Goal: Information Seeking & Learning: Check status

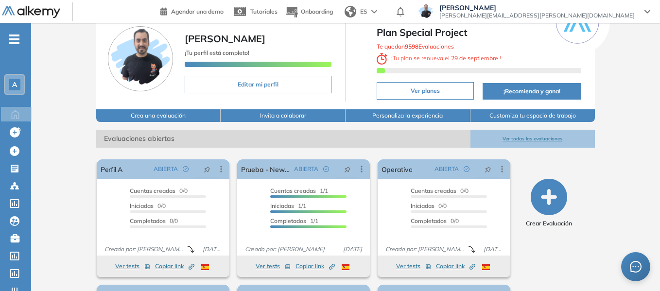
scroll to position [97, 0]
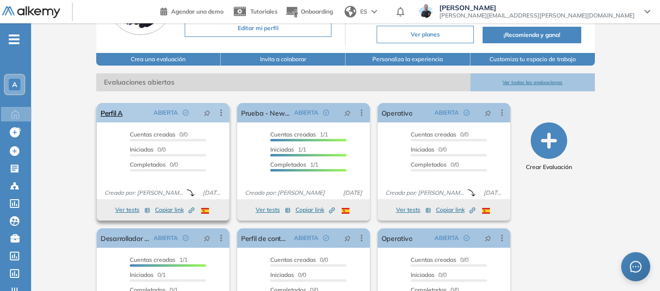
click at [224, 110] on icon at bounding box center [221, 113] width 10 height 10
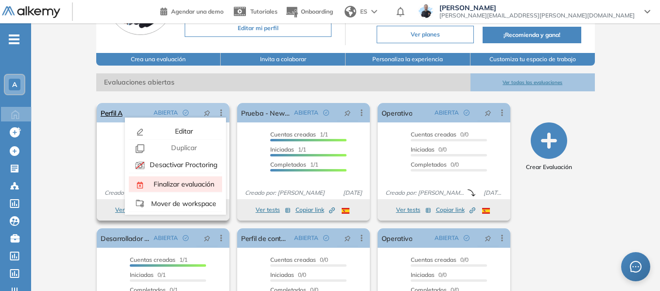
click at [183, 187] on span "Finalizar evaluación" at bounding box center [183, 184] width 63 height 9
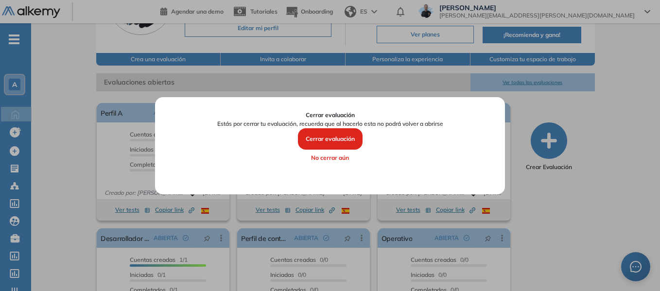
click at [337, 141] on button "Cerrar evaluación" at bounding box center [330, 138] width 65 height 21
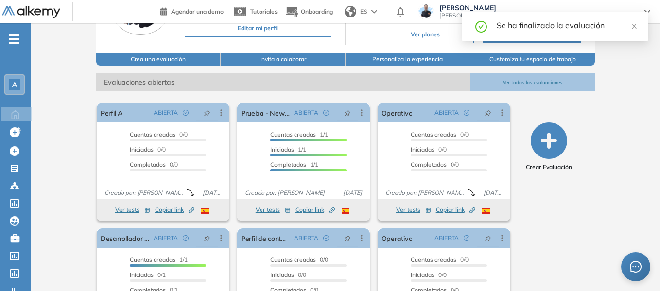
click at [14, 39] on icon "-" at bounding box center [14, 39] width 11 height 2
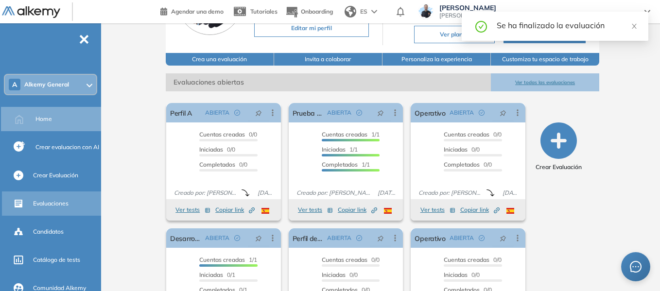
click at [57, 204] on span "Evaluaciones" at bounding box center [50, 203] width 35 height 9
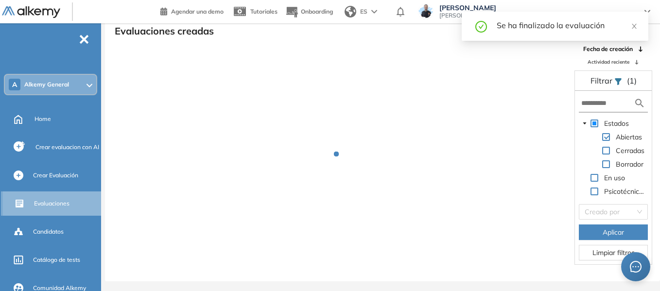
scroll to position [23, 0]
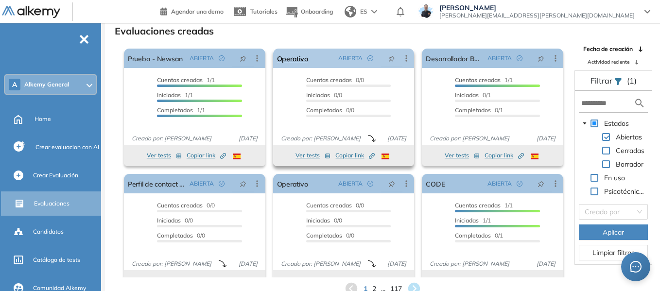
click at [405, 59] on icon at bounding box center [407, 58] width 10 height 10
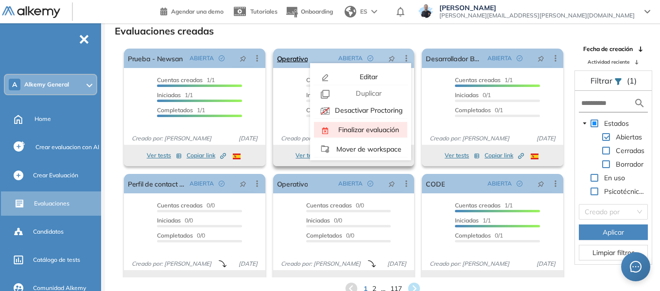
click at [360, 130] on span "Finalizar evaluación" at bounding box center [368, 129] width 63 height 9
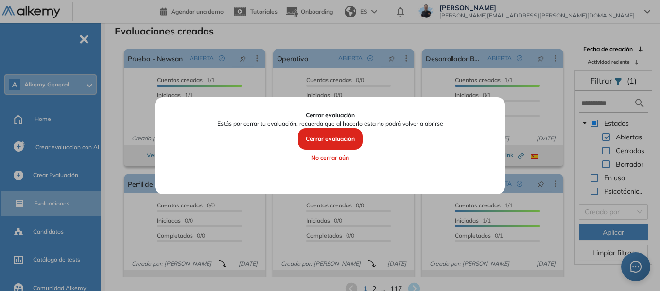
click at [343, 138] on button "Cerrar evaluación" at bounding box center [330, 138] width 65 height 21
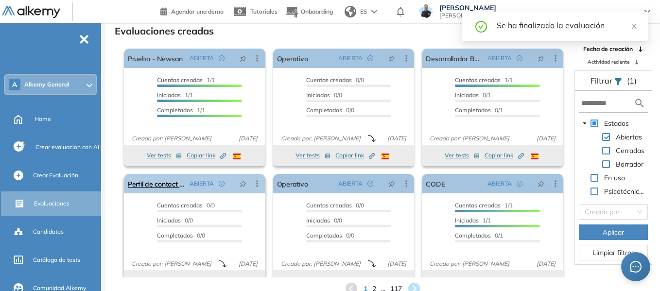
click at [255, 186] on icon at bounding box center [257, 184] width 10 height 10
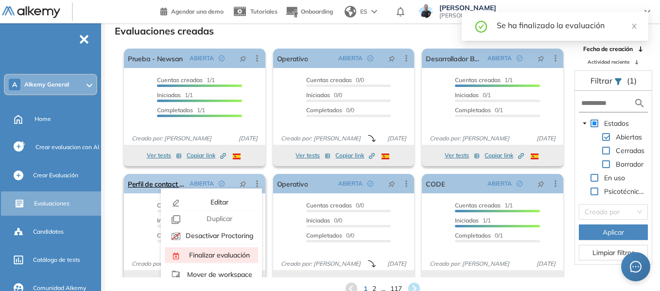
click at [210, 254] on span "Finalizar evaluación" at bounding box center [218, 255] width 63 height 9
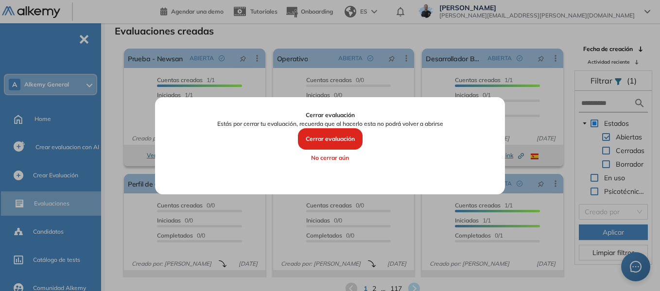
click at [323, 139] on button "Cerrar evaluación" at bounding box center [330, 138] width 65 height 21
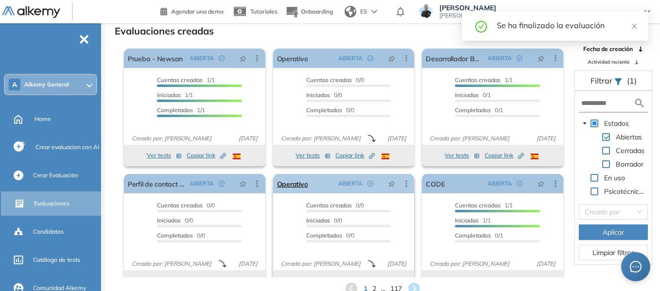
click at [403, 183] on icon at bounding box center [407, 184] width 10 height 10
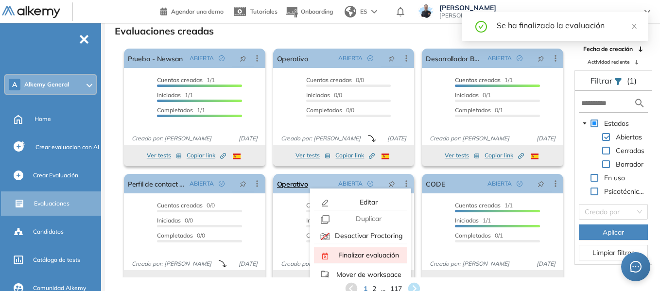
click at [359, 250] on div "Finalizar evaluación" at bounding box center [367, 255] width 71 height 11
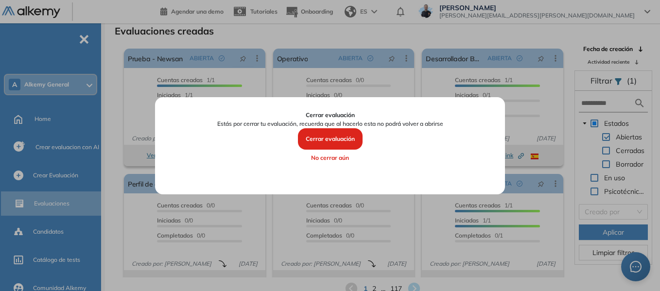
click at [342, 141] on button "Cerrar evaluación" at bounding box center [330, 138] width 65 height 21
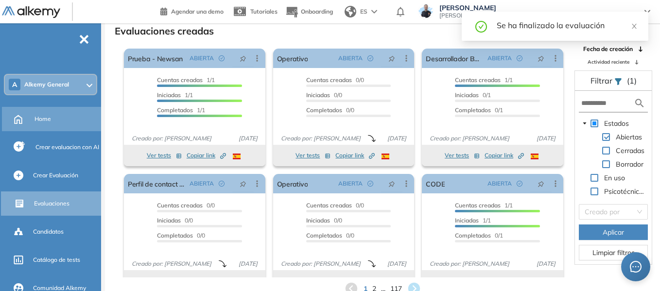
click at [45, 121] on span "Home" at bounding box center [43, 119] width 17 height 9
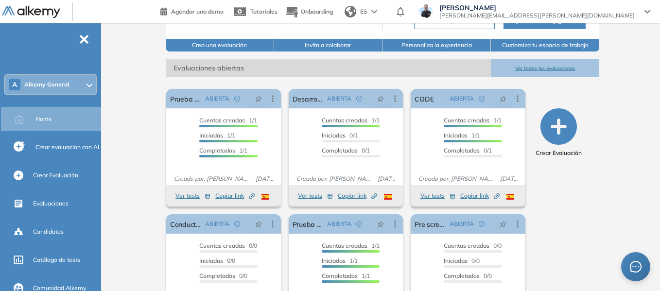
scroll to position [164, 0]
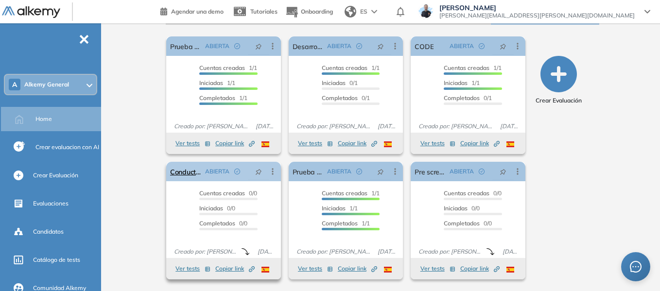
click at [270, 177] on icon at bounding box center [273, 172] width 10 height 10
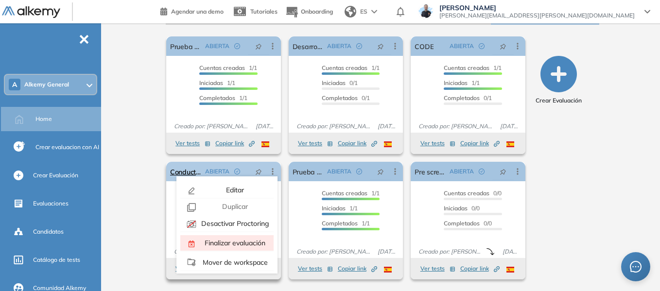
click at [246, 244] on span "Finalizar evaluación" at bounding box center [234, 243] width 63 height 9
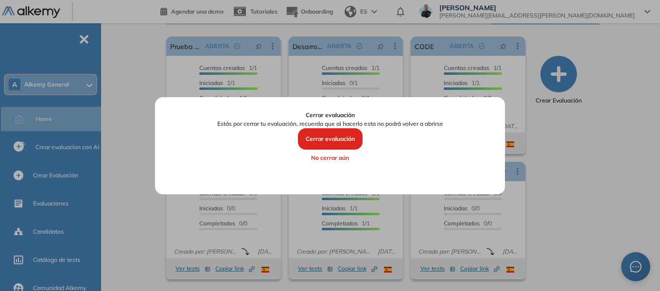
click at [326, 138] on button "Cerrar evaluación" at bounding box center [330, 138] width 65 height 21
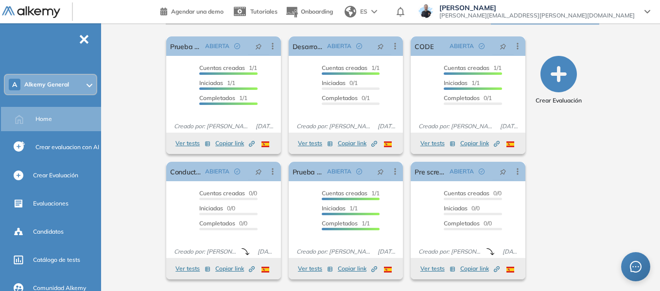
click at [90, 88] on div at bounding box center [90, 85] width 6 height 8
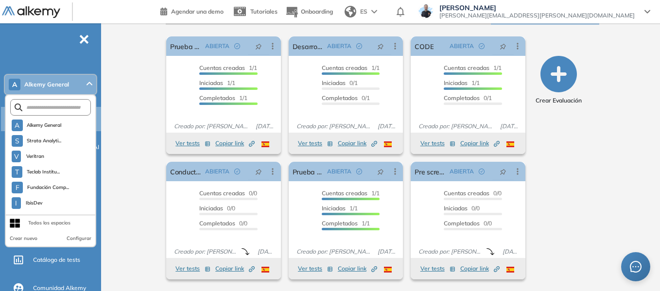
scroll to position [2850, 0]
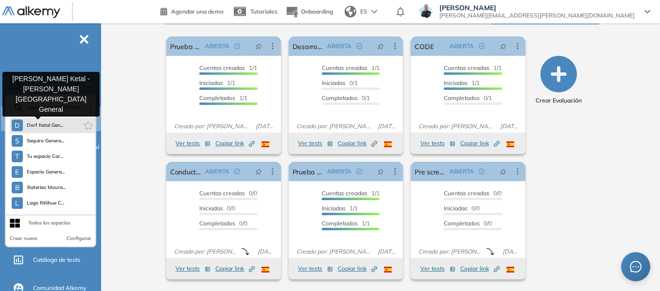
click at [58, 124] on span "Dorf Ketal Gen..." at bounding box center [45, 126] width 37 height 8
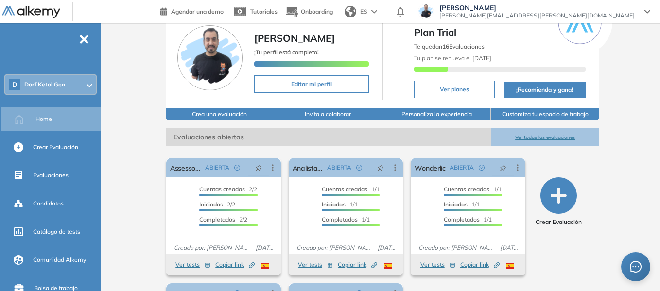
scroll to position [97, 0]
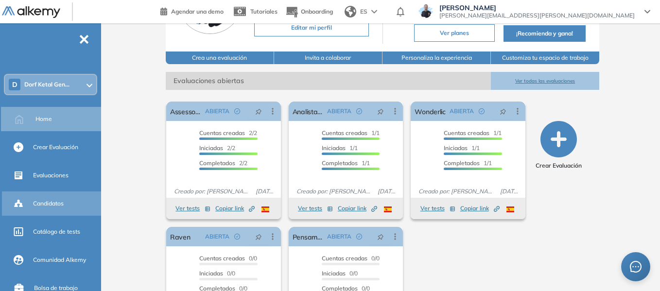
click at [57, 202] on span "Candidatos" at bounding box center [48, 203] width 31 height 9
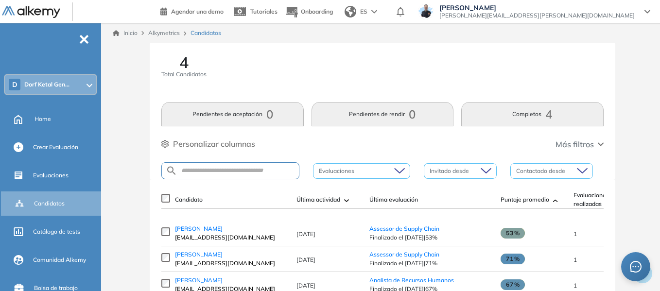
scroll to position [71, 0]
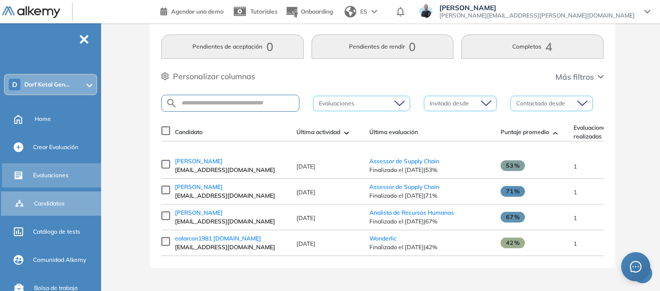
click at [49, 177] on span "Evaluaciones" at bounding box center [50, 175] width 35 height 9
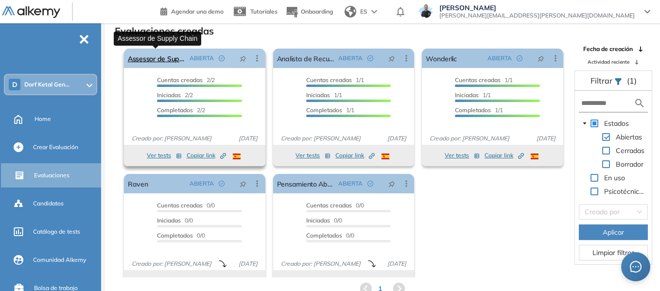
click at [165, 60] on link "Assessor de Supply Chain" at bounding box center [157, 58] width 58 height 19
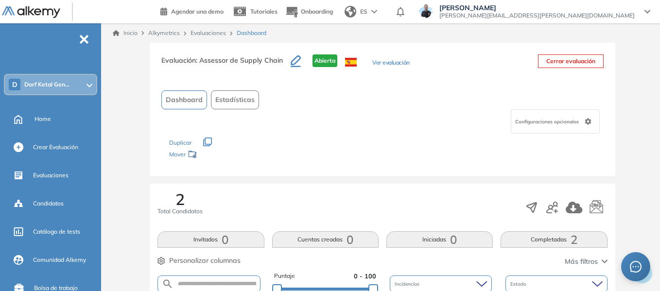
click at [376, 60] on button "Ver evaluación" at bounding box center [391, 63] width 37 height 10
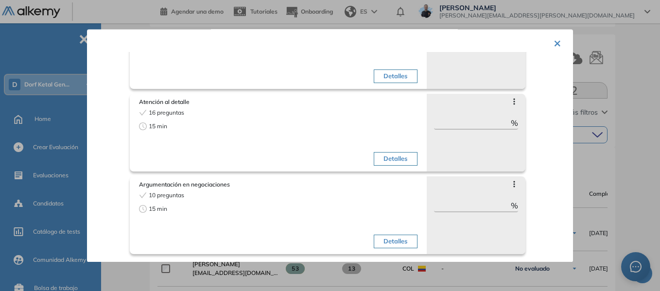
scroll to position [195, 0]
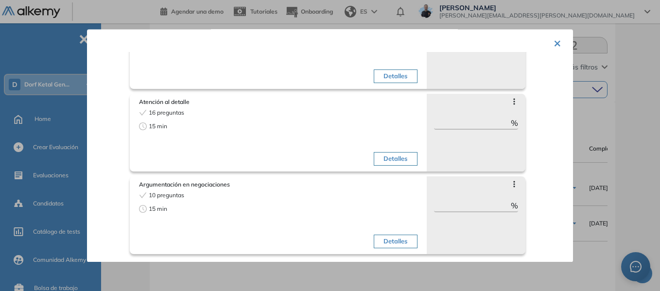
click at [555, 46] on button "×" at bounding box center [558, 42] width 8 height 19
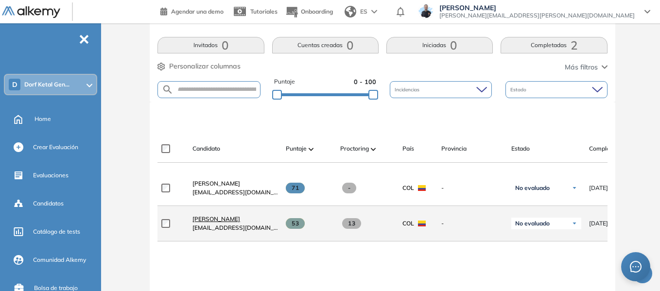
click at [218, 223] on span "Rossana Bermudez" at bounding box center [217, 218] width 48 height 7
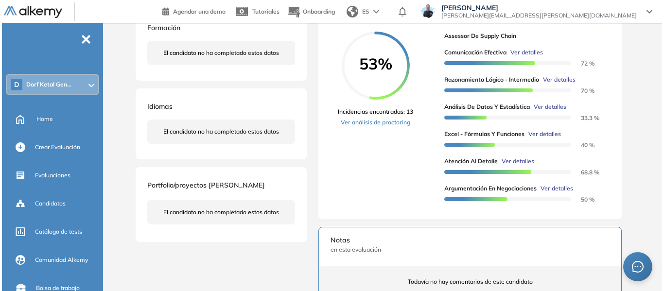
scroll to position [195, 0]
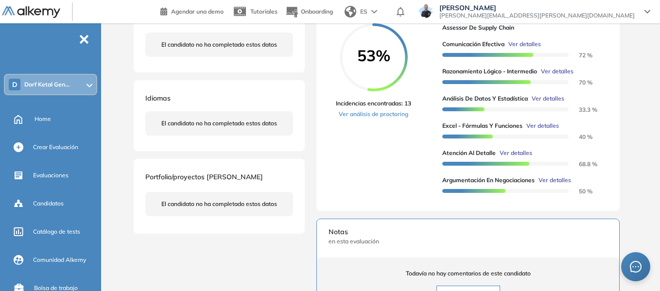
click at [537, 49] on span "Ver detalles" at bounding box center [525, 44] width 33 height 9
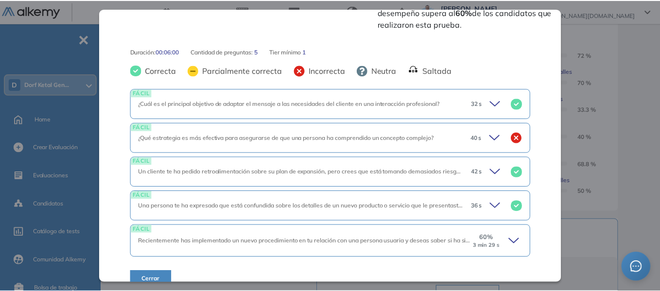
scroll to position [403, 0]
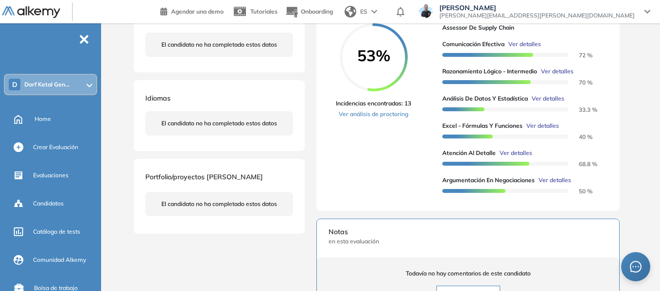
click at [639, 105] on div "Inicio Alkymetrics Evaluaciones Dashboard Candidato Comunicación Efectiva Habil…" at bounding box center [382, 187] width 555 height 717
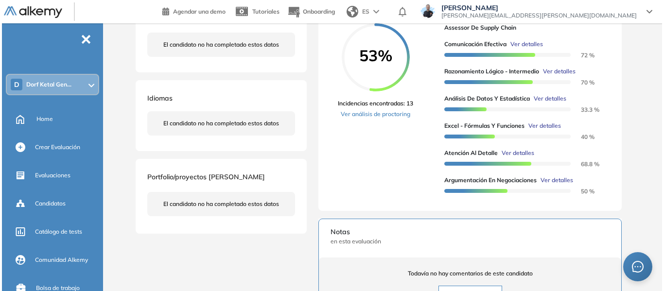
scroll to position [0, 0]
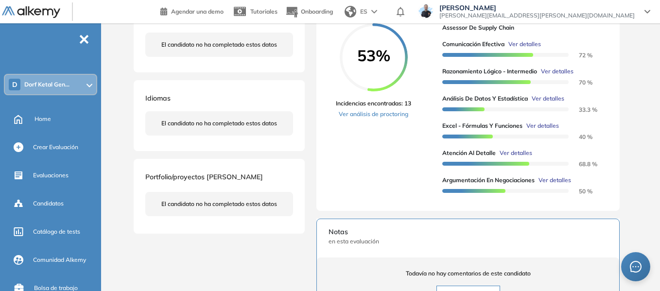
click at [564, 185] on span "Ver detalles" at bounding box center [555, 180] width 33 height 9
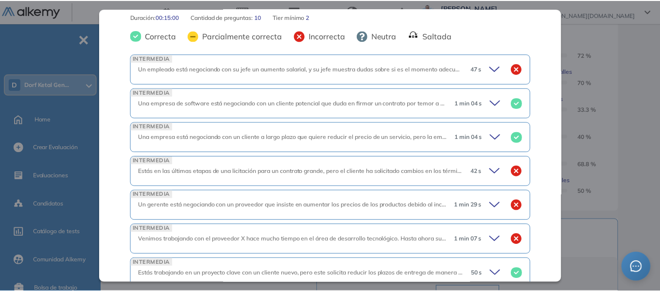
scroll to position [435, 0]
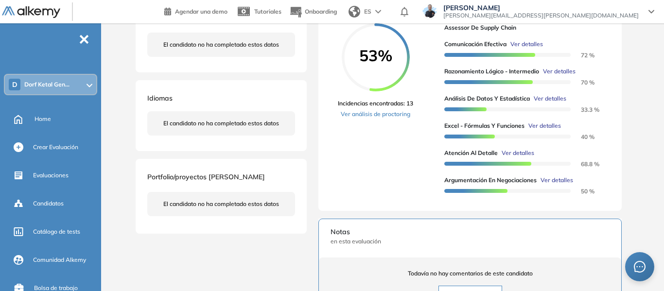
click at [640, 85] on div "Inicio Alkymetrics Evaluaciones Dashboard Candidato Argumentación en negociacio…" at bounding box center [384, 187] width 559 height 717
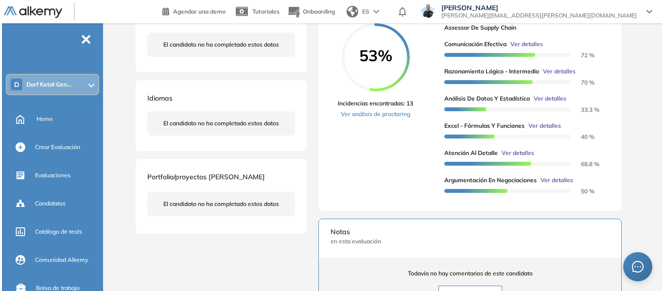
scroll to position [18, 0]
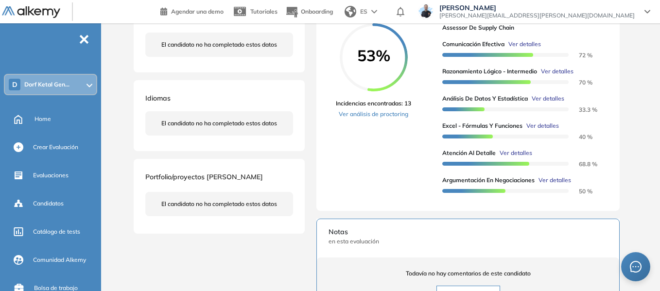
click at [521, 158] on span "Ver detalles" at bounding box center [516, 153] width 33 height 9
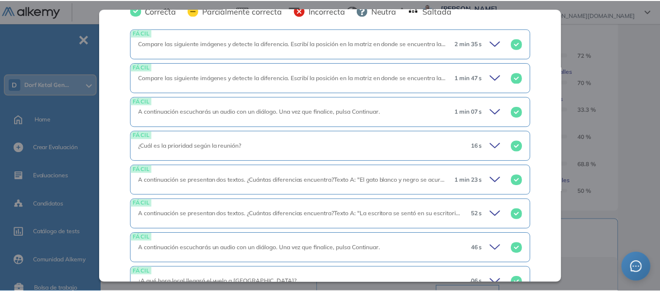
scroll to position [404, 0]
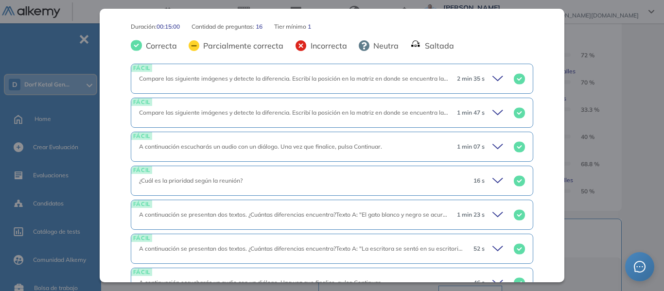
click at [641, 111] on div "Inicio Alkymetrics Evaluaciones Dashboard Candidato Atención al detalle Atenció…" at bounding box center [384, 187] width 559 height 717
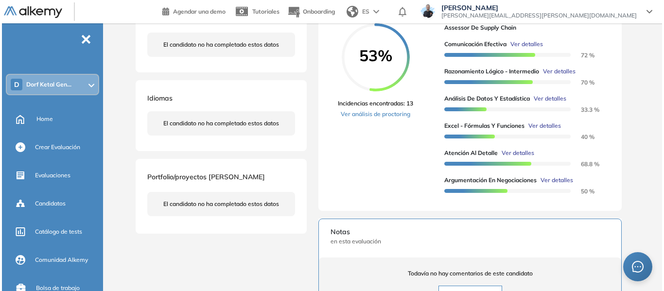
scroll to position [18, 0]
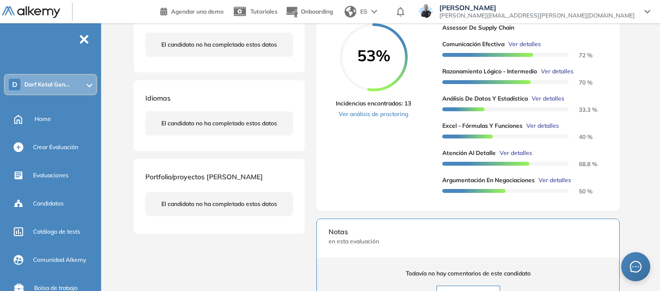
click at [531, 49] on span "Ver detalles" at bounding box center [525, 44] width 33 height 9
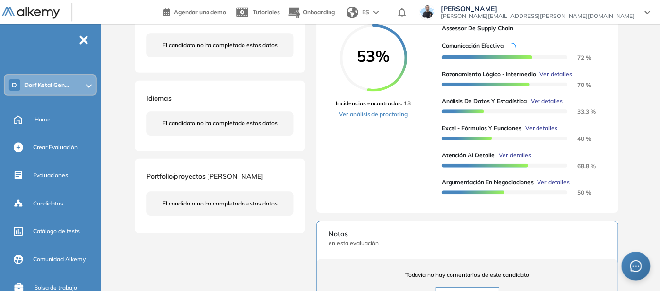
scroll to position [403, 0]
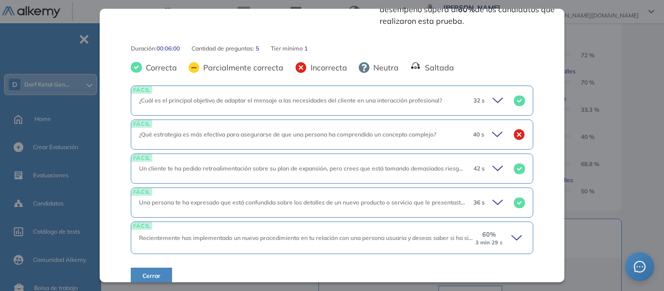
click at [634, 83] on div "Comunicación Efectiva Habilidades Sociales Intermedio Idiomas Objetivos Escucha…" at bounding box center [385, 185] width 506 height 674
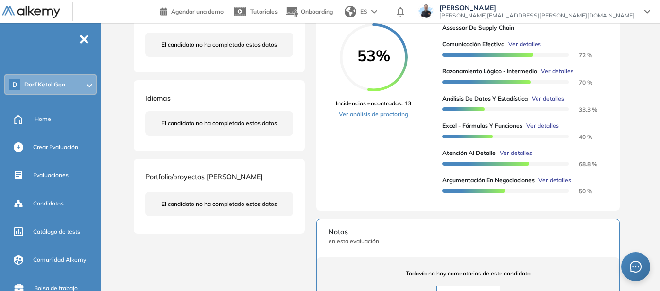
scroll to position [0, 0]
click at [56, 79] on div "D Dorf Ketal Gen..." at bounding box center [50, 84] width 91 height 19
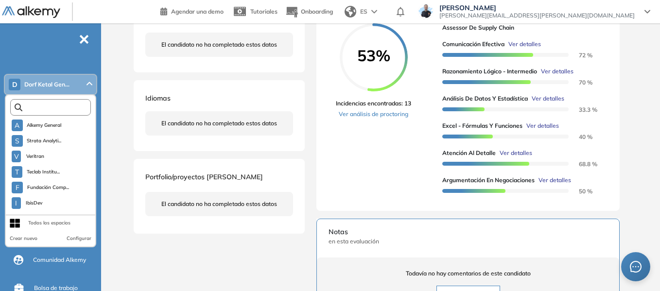
click at [52, 109] on input "text" at bounding box center [52, 107] width 61 height 7
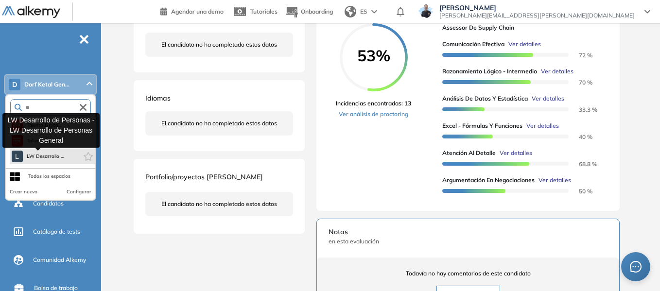
type input "**"
click at [42, 160] on span "LW Desarrollo ..." at bounding box center [45, 157] width 37 height 8
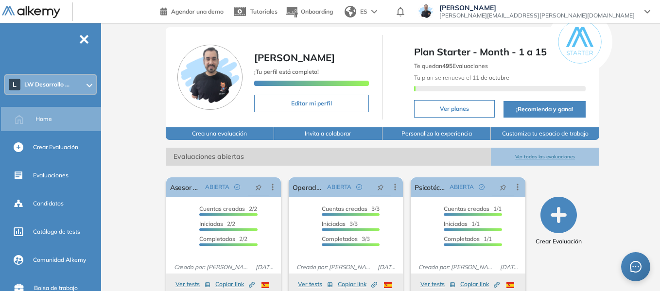
scroll to position [44, 0]
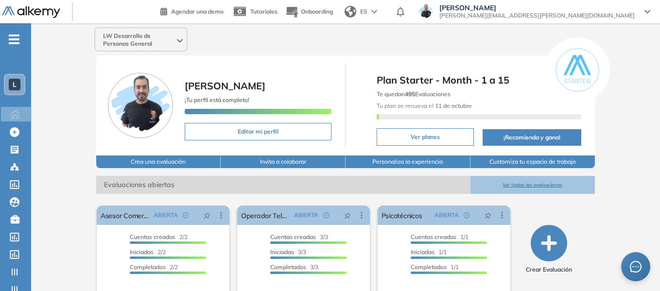
click at [16, 86] on span "L" at bounding box center [15, 85] width 4 height 8
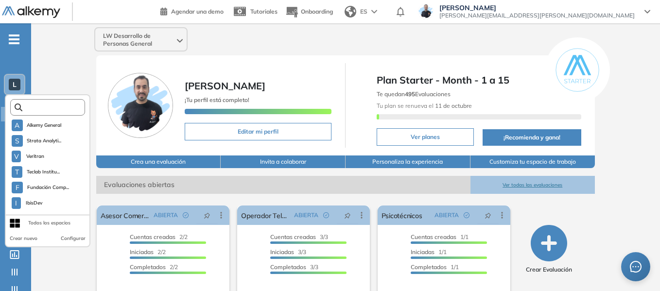
click at [39, 105] on input "text" at bounding box center [50, 107] width 56 height 7
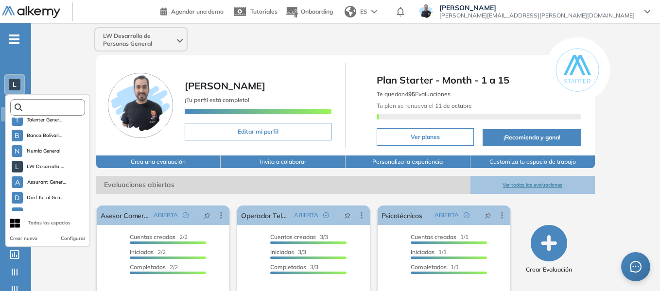
scroll to position [2850, 0]
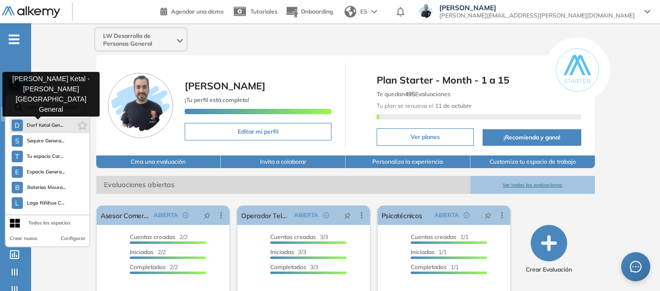
click at [44, 127] on span "Dorf Ketal Gen..." at bounding box center [45, 126] width 37 height 8
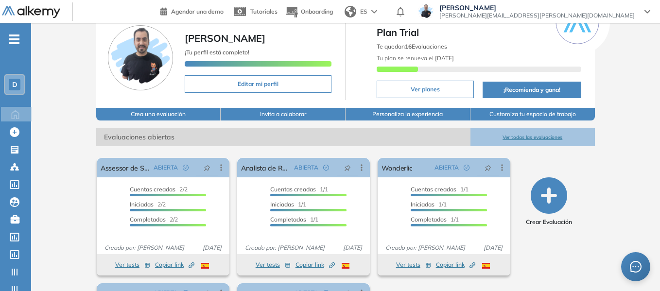
scroll to position [162, 0]
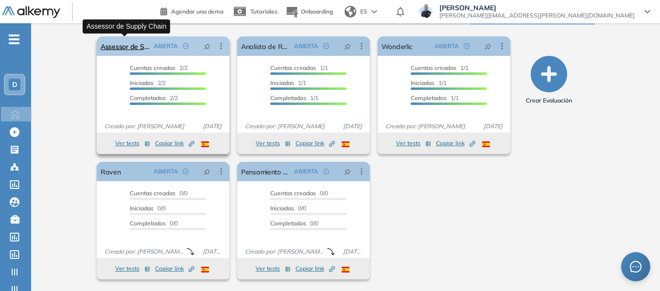
click at [121, 52] on link "Assessor de Supply Chain" at bounding box center [125, 45] width 49 height 19
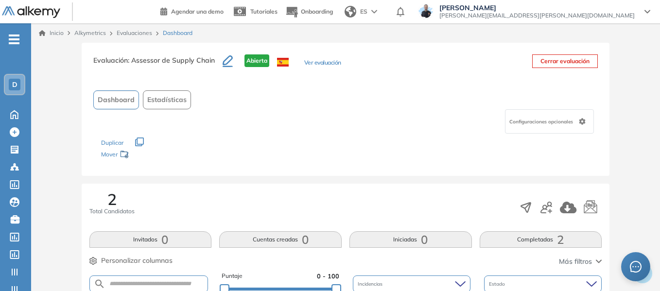
click at [319, 60] on button "Ver evaluación" at bounding box center [322, 63] width 37 height 10
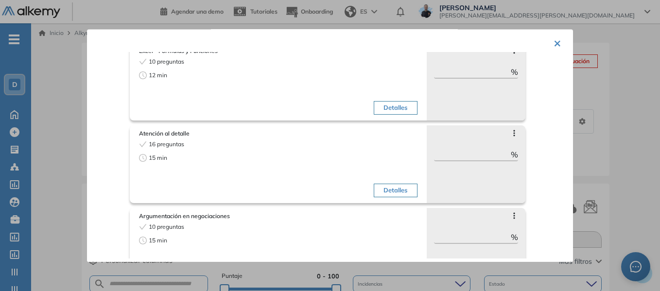
scroll to position [329, 0]
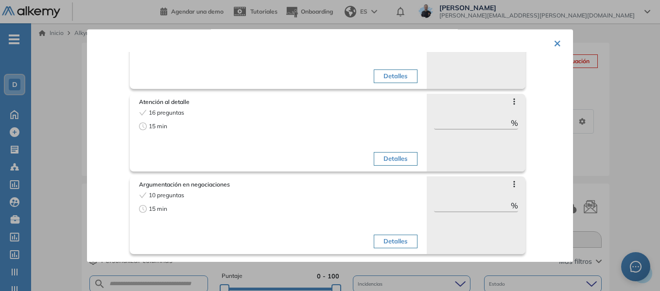
click at [72, 111] on div at bounding box center [330, 145] width 660 height 291
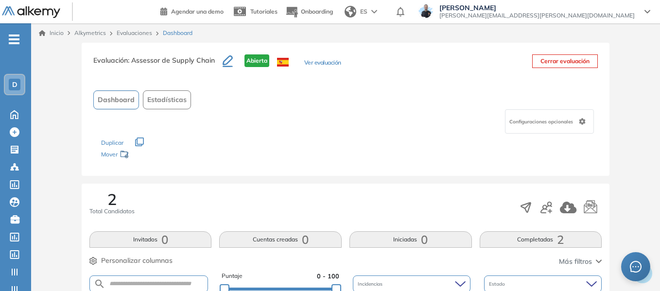
click at [138, 34] on link "Evaluaciones" at bounding box center [134, 32] width 35 height 7
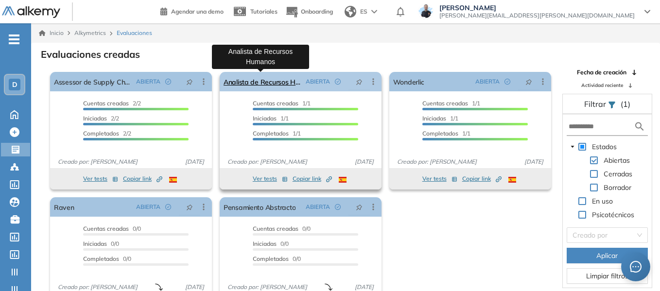
click at [265, 81] on link "Analista de Recursos Humanos" at bounding box center [263, 81] width 78 height 19
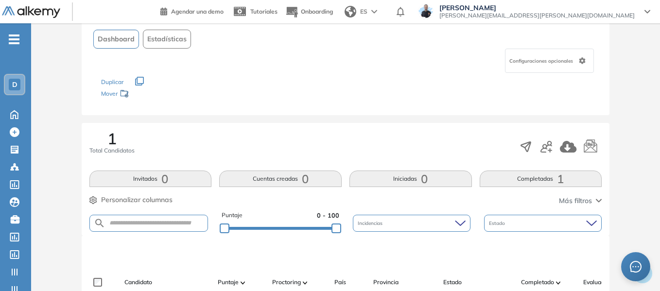
scroll to position [16, 0]
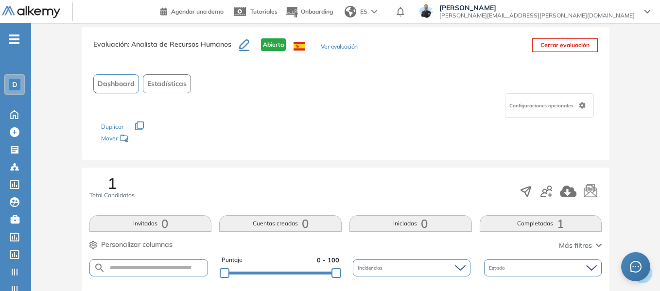
click at [349, 46] on button "Ver evaluación" at bounding box center [339, 47] width 37 height 10
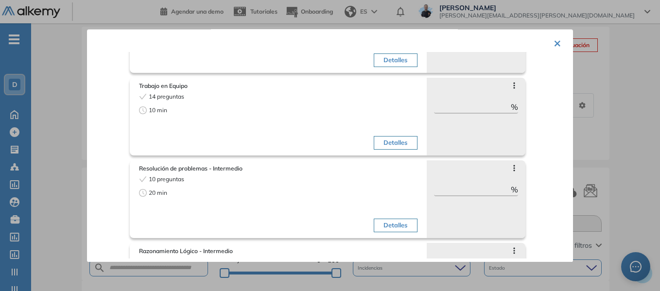
scroll to position [97, 0]
click at [62, 129] on div at bounding box center [330, 145] width 660 height 291
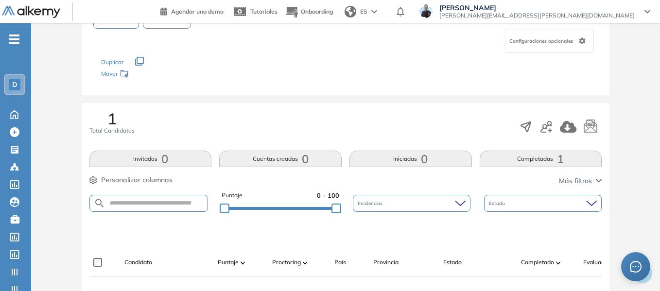
scroll to position [211, 0]
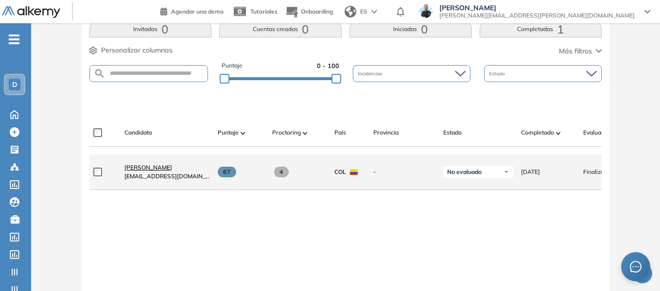
click at [172, 168] on span "Sandra Milena Rivera Pedroza" at bounding box center [148, 167] width 48 height 7
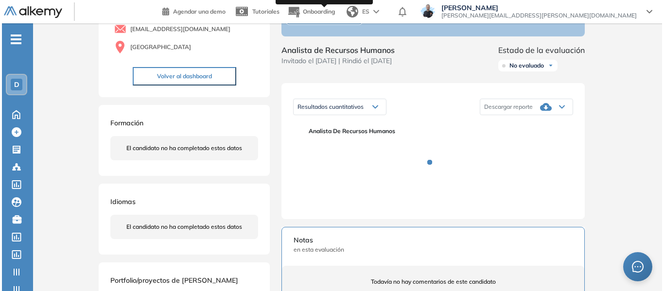
scroll to position [97, 0]
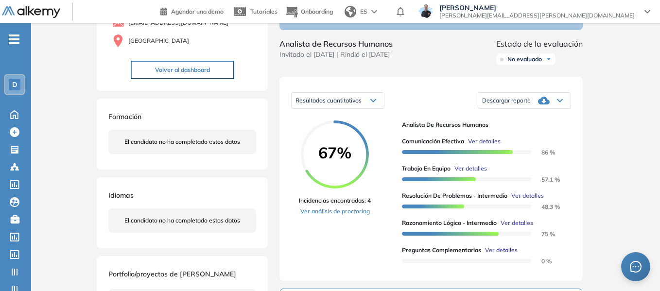
click at [484, 173] on span "Ver detalles" at bounding box center [471, 168] width 33 height 9
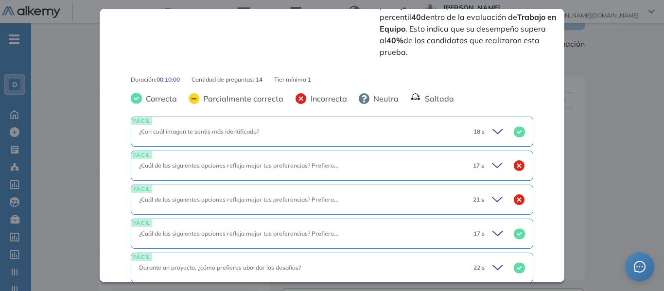
scroll to position [389, 0]
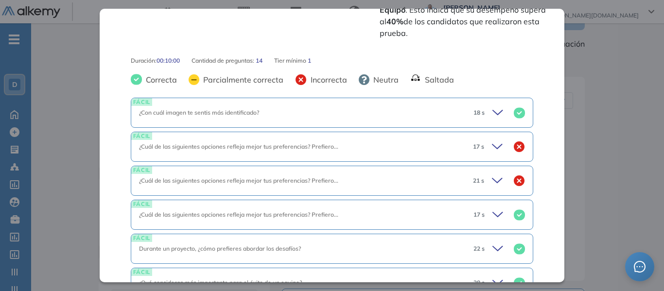
click at [492, 140] on icon at bounding box center [499, 147] width 14 height 14
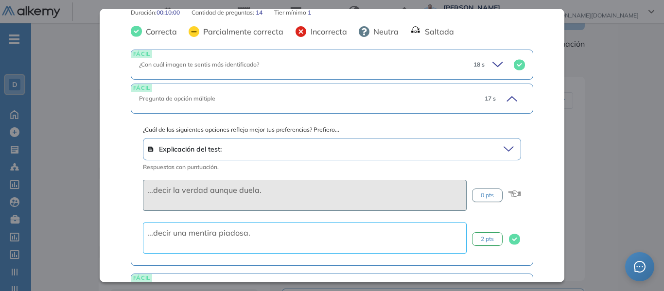
scroll to position [438, 0]
click at [507, 142] on icon at bounding box center [510, 149] width 13 height 14
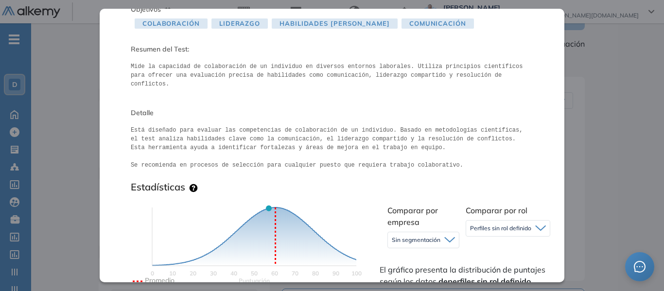
scroll to position [0, 0]
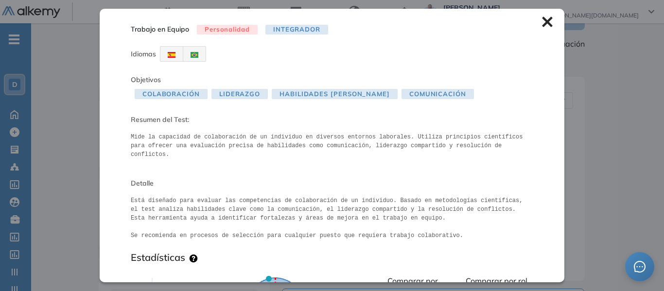
click at [542, 23] on icon at bounding box center [547, 22] width 10 height 10
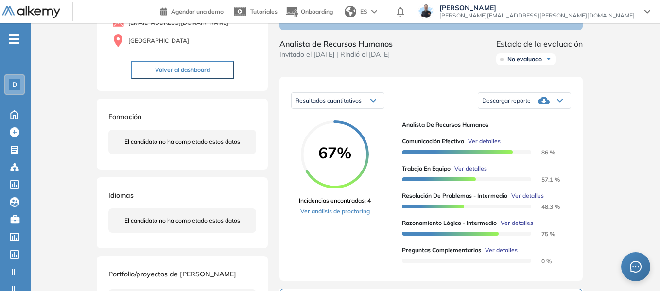
click at [475, 173] on span "Ver detalles" at bounding box center [471, 168] width 33 height 9
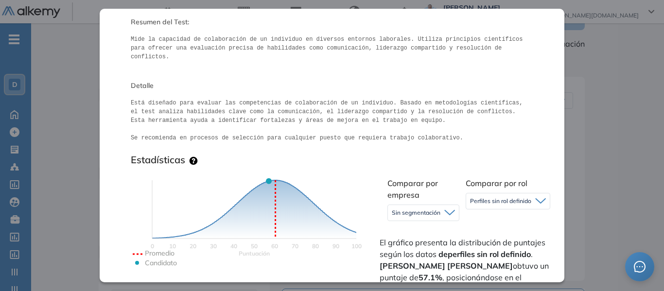
scroll to position [97, 0]
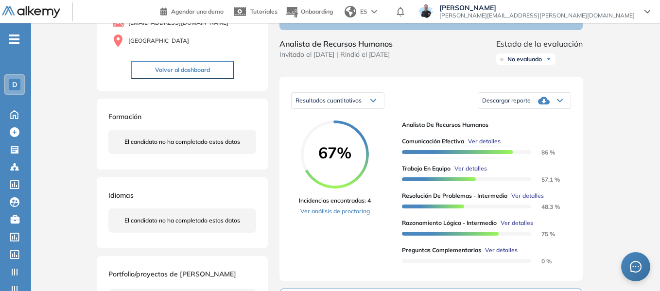
click at [478, 173] on span "Ver detalles" at bounding box center [471, 168] width 33 height 9
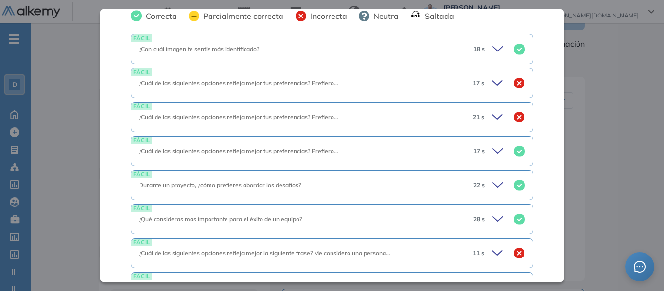
scroll to position [396, 0]
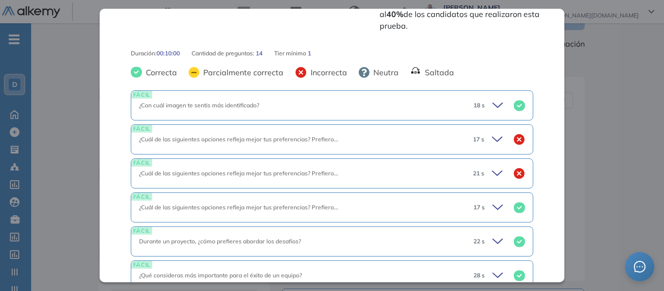
click at [492, 133] on icon at bounding box center [499, 140] width 14 height 14
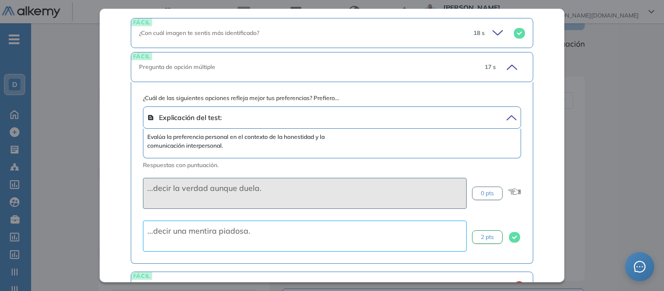
scroll to position [494, 0]
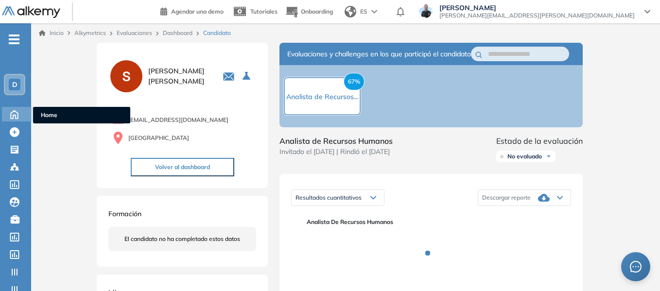
click at [43, 110] on ul "Home" at bounding box center [81, 115] width 97 height 17
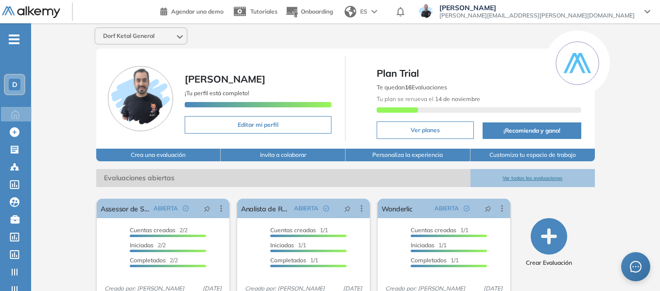
click at [10, 87] on div "D" at bounding box center [15, 85] width 12 height 12
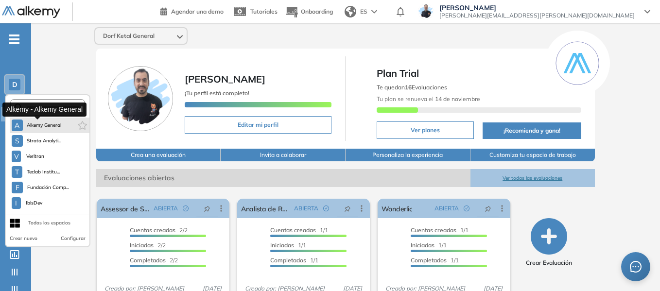
click at [42, 128] on span "Alkemy General" at bounding box center [44, 126] width 35 height 8
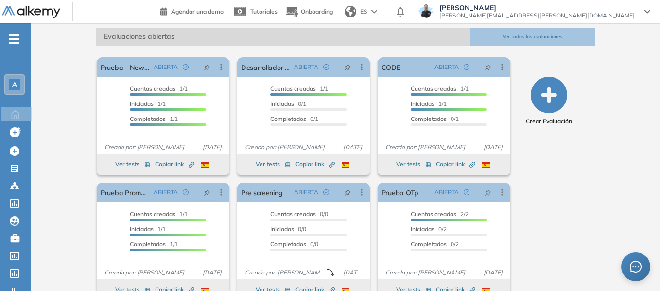
scroll to position [146, 0]
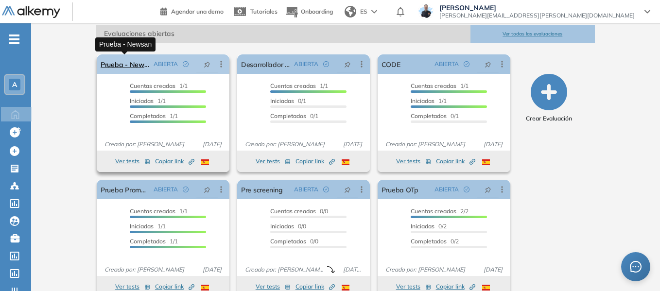
click at [135, 67] on link "Prueba - Newsan" at bounding box center [125, 63] width 49 height 19
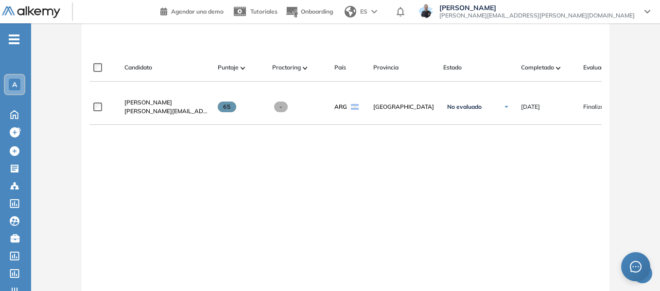
scroll to position [308, 0]
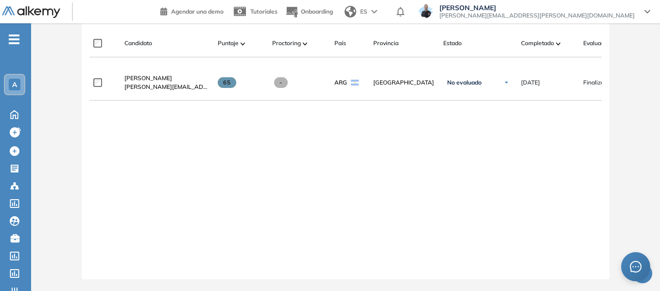
click at [69, 106] on div "Evaluación : Prueba - Newsan Abierta Ver evaluación Cerrar evaluación Dashboard…" at bounding box center [345, 17] width 621 height 549
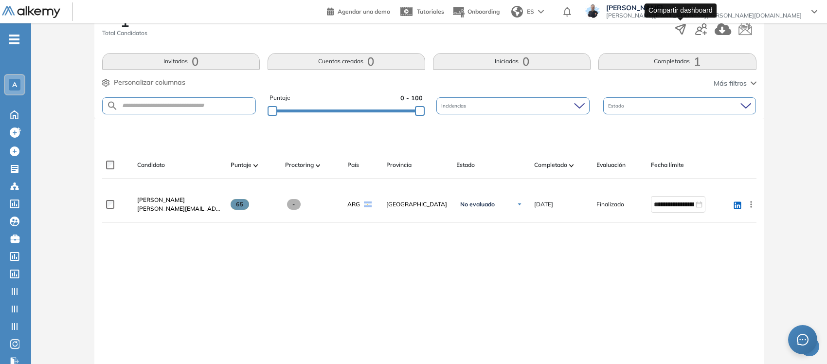
scroll to position [106, 0]
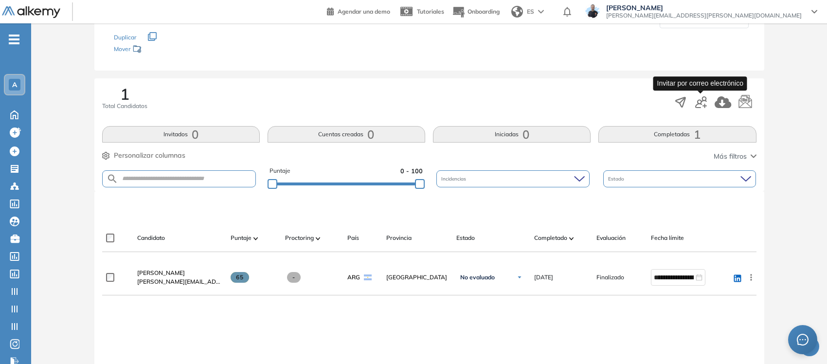
click at [664, 102] on icon "button" at bounding box center [701, 102] width 12 height 12
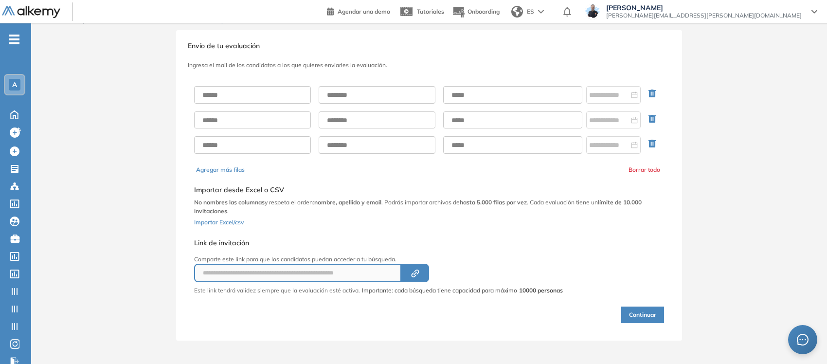
scroll to position [11, 0]
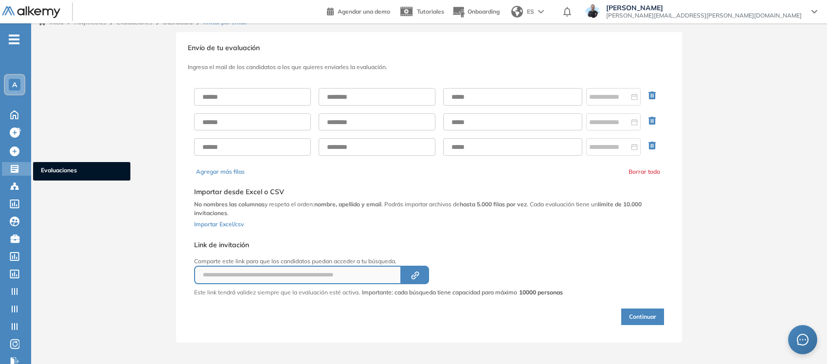
click at [53, 166] on span "Evaluaciones" at bounding box center [82, 171] width 82 height 11
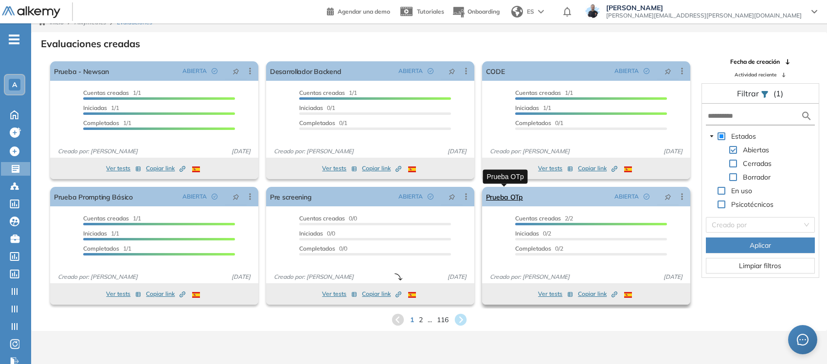
click at [507, 198] on link "Prueba OTp" at bounding box center [504, 196] width 37 height 19
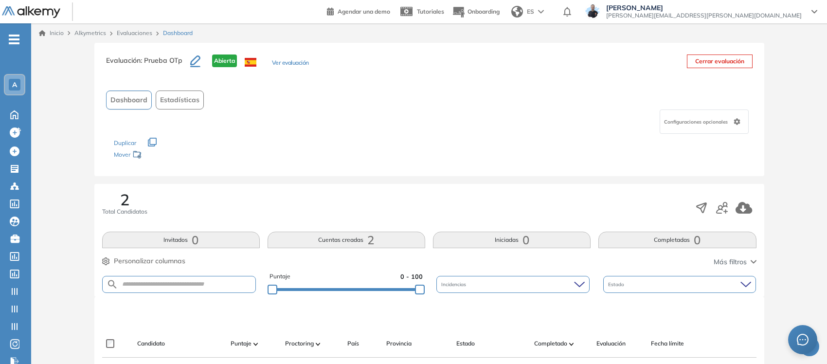
scroll to position [182, 0]
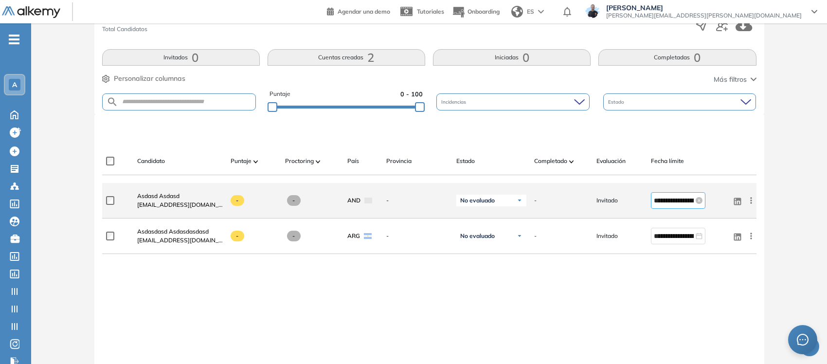
click at [656, 198] on input "**********" at bounding box center [674, 200] width 40 height 11
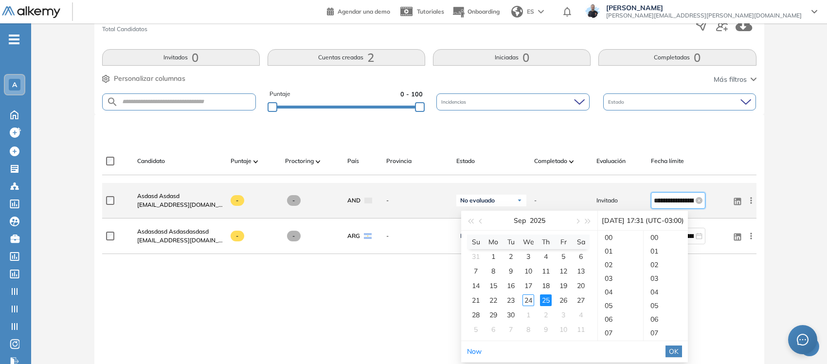
scroll to position [422, 0]
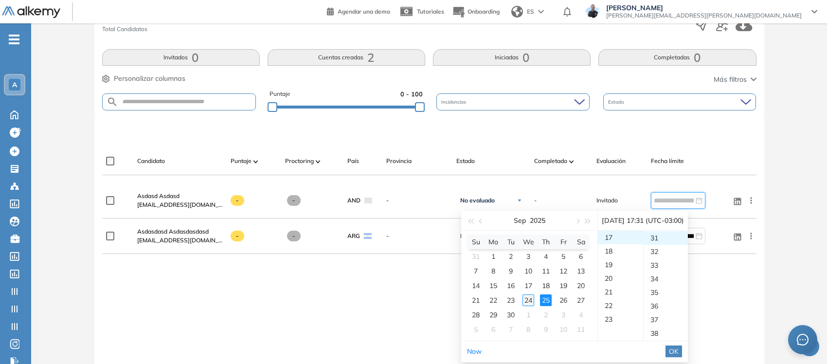
click at [528, 291] on div "24" at bounding box center [528, 300] width 12 height 12
click at [322, 291] on div "**********" at bounding box center [429, 300] width 654 height 234
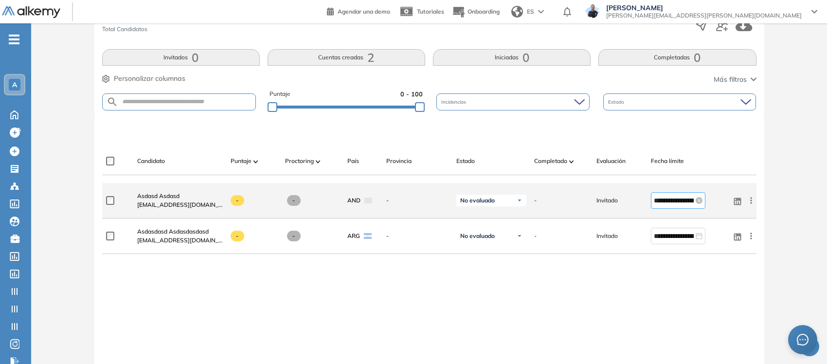
click at [664, 202] on div "**********" at bounding box center [678, 200] width 49 height 11
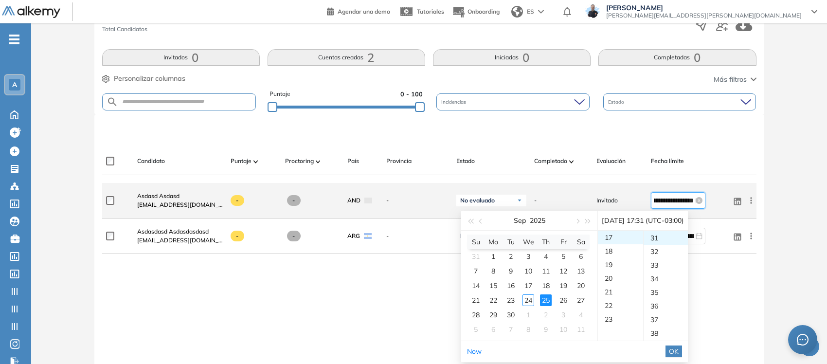
scroll to position [0, 0]
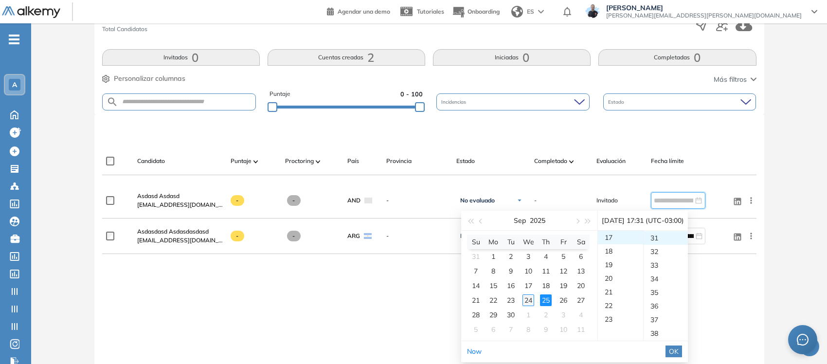
click at [528, 291] on div "24" at bounding box center [528, 300] width 12 height 12
click at [611, 263] on div "19" at bounding box center [620, 265] width 45 height 14
click at [664, 236] on div "00" at bounding box center [665, 238] width 45 height 14
type input "**********"
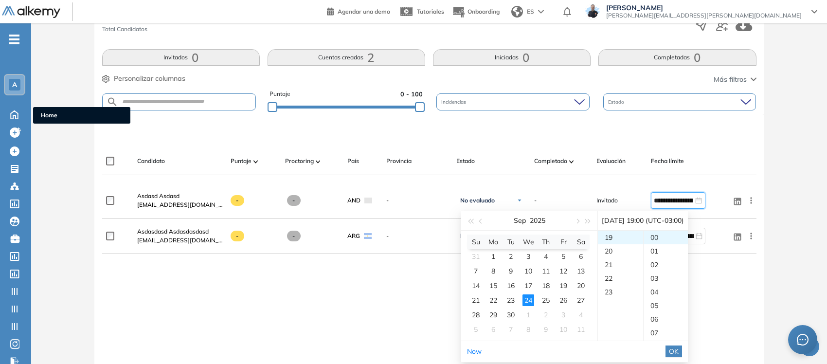
click at [52, 117] on span "Home" at bounding box center [82, 115] width 82 height 9
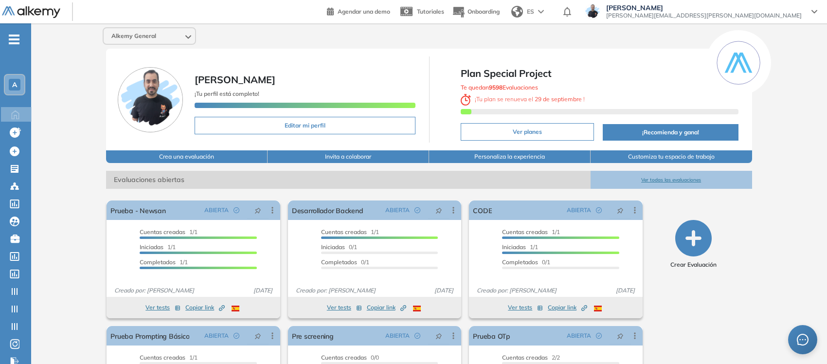
click at [18, 39] on div "- A Home Home Crear evaluacion con AI Crear evaluacion con AI Crear Evaluación …" at bounding box center [15, 205] width 31 height 364
click at [18, 39] on icon "-" at bounding box center [14, 39] width 11 height 2
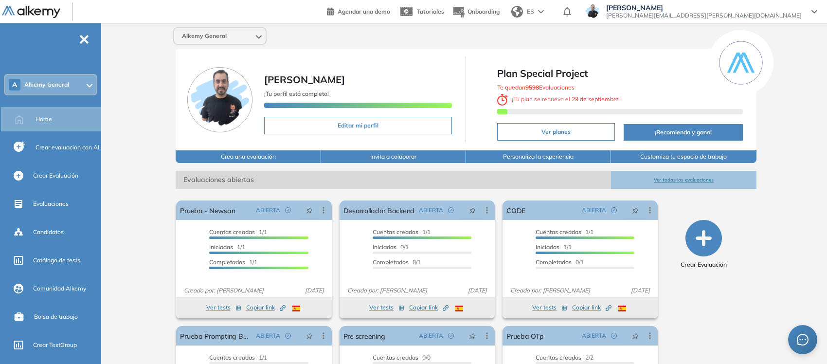
click at [54, 92] on div "A Alkemy General" at bounding box center [50, 84] width 91 height 19
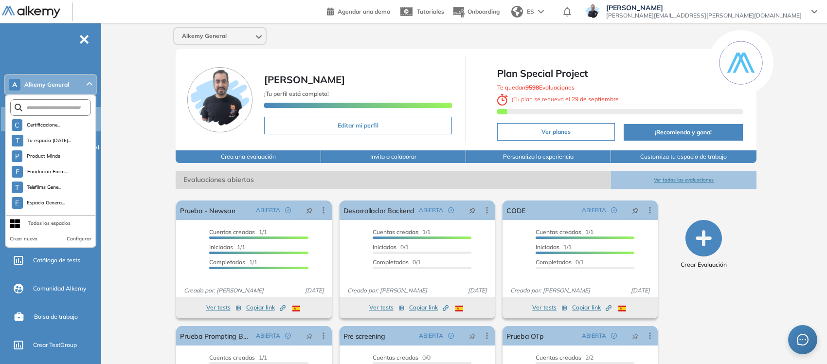
scroll to position [2845, 0]
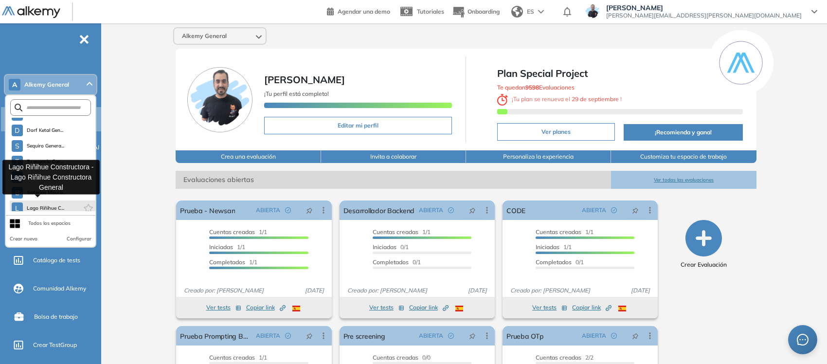
click at [49, 204] on span "Lago Riñihue C..." at bounding box center [46, 208] width 38 height 8
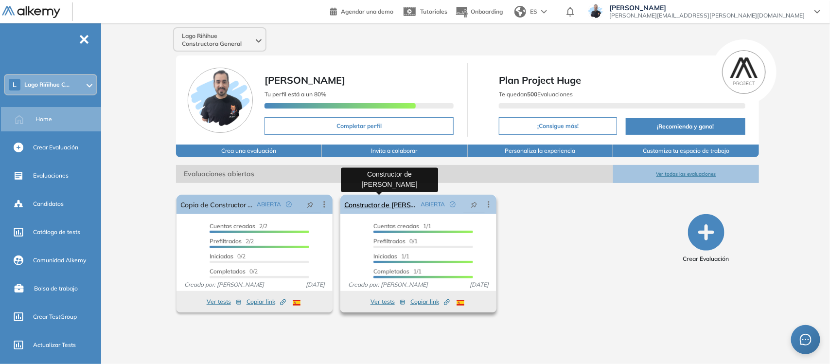
click at [405, 207] on link "Constructor de Terreno" at bounding box center [380, 204] width 72 height 19
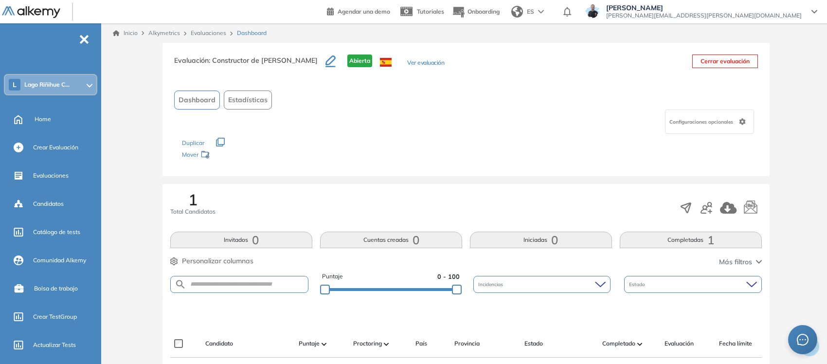
click at [219, 29] on link "Evaluaciones" at bounding box center [208, 32] width 35 height 7
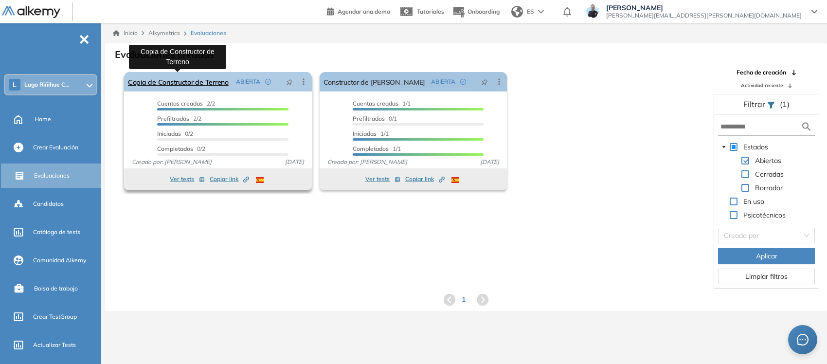
click at [188, 84] on link "Copia de Constructor de Terreno" at bounding box center [178, 81] width 101 height 19
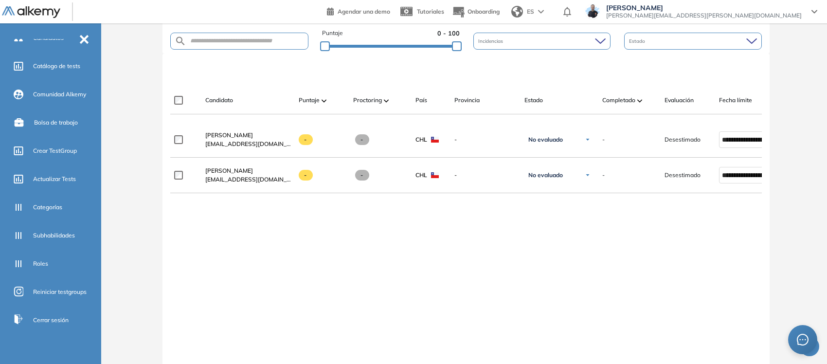
scroll to position [174, 0]
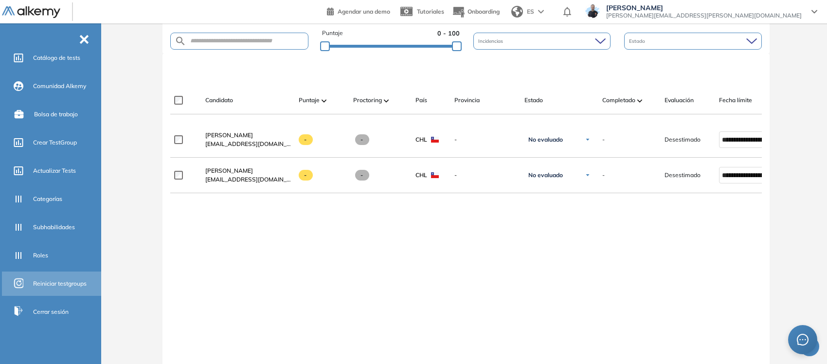
click at [69, 282] on span "Reiniciar testgroups" at bounding box center [59, 283] width 53 height 9
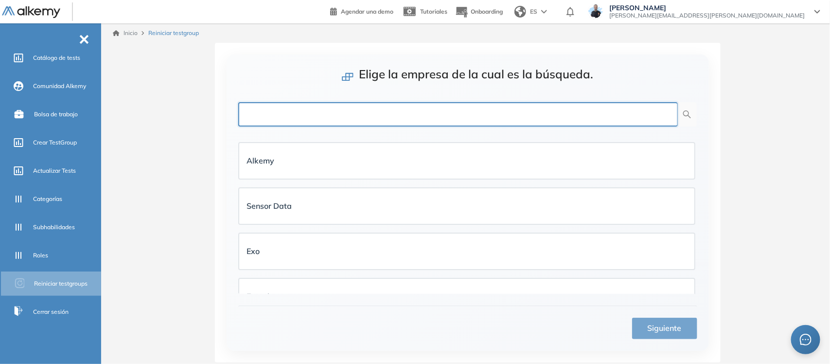
click at [360, 118] on input "text" at bounding box center [458, 114] width 440 height 24
type input "****"
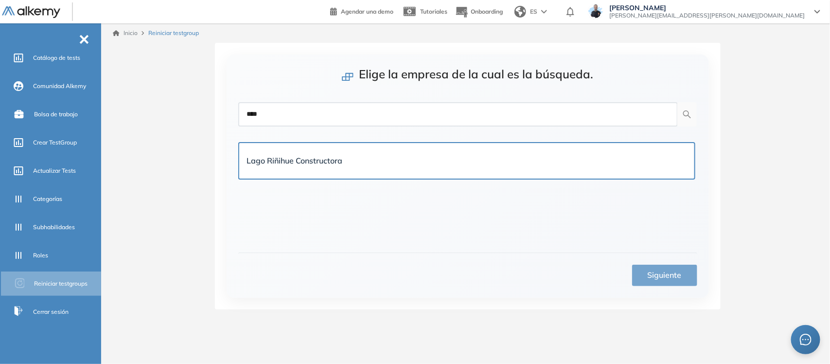
click at [354, 162] on div "Lago Riñihue Constructora" at bounding box center [467, 161] width 440 height 12
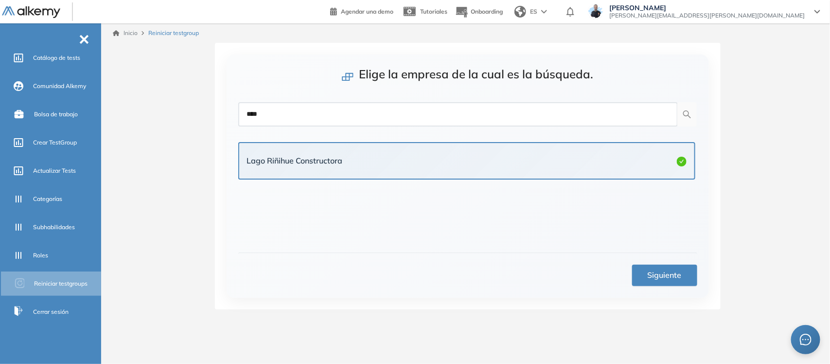
click at [659, 288] on div "Elige la empresa de la cual es la búsqueda. **** Lago Riñihue Constructora Sigu…" at bounding box center [468, 175] width 482 height 243
click at [663, 272] on span "Siguiente" at bounding box center [665, 275] width 34 height 12
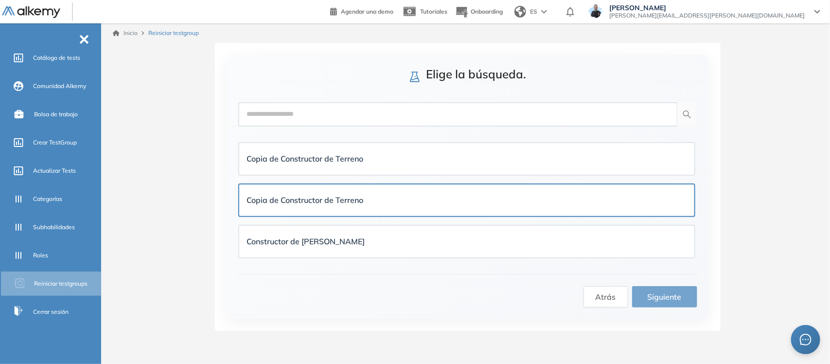
click at [304, 194] on div "Copia de Constructor de Terreno" at bounding box center [305, 200] width 117 height 12
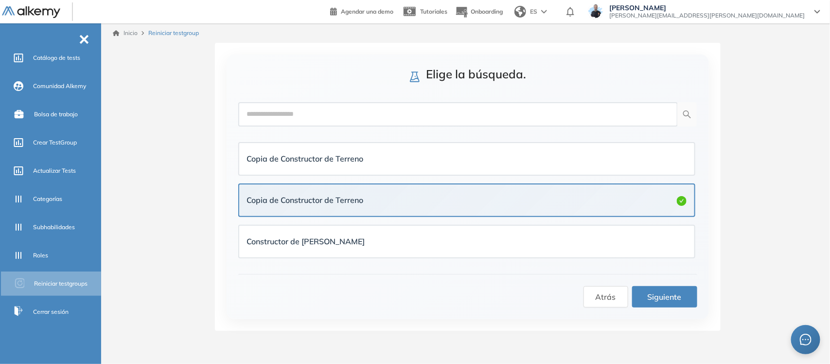
click at [655, 295] on span "Siguiente" at bounding box center [665, 297] width 34 height 12
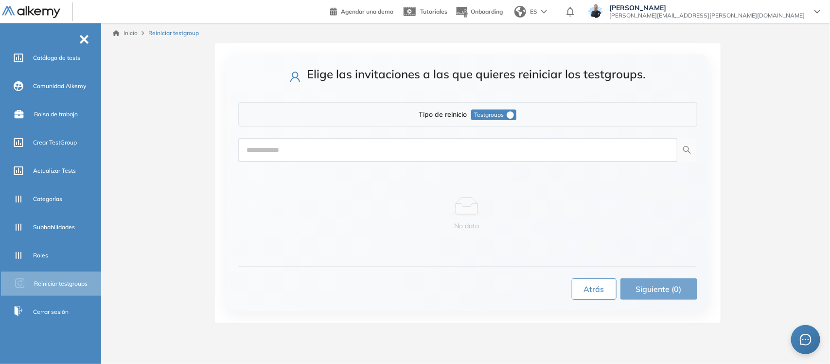
click at [592, 287] on span "Atrás" at bounding box center [594, 289] width 20 height 12
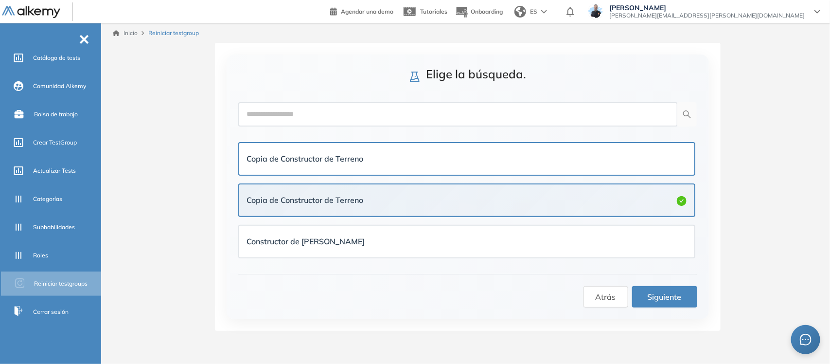
click at [324, 159] on strong "Copia de Constructor de Terreno" at bounding box center [305, 159] width 117 height 10
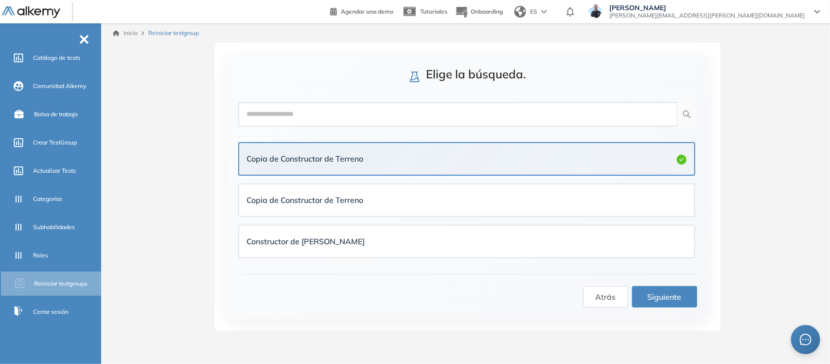
click at [666, 291] on span "Siguiente" at bounding box center [665, 297] width 34 height 12
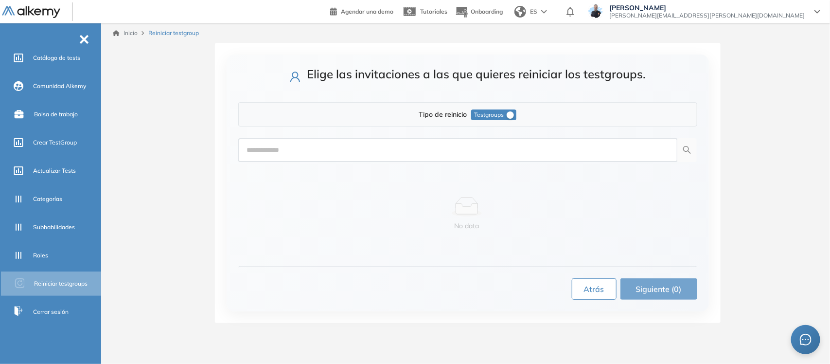
click at [593, 289] on span "Atrás" at bounding box center [594, 289] width 20 height 12
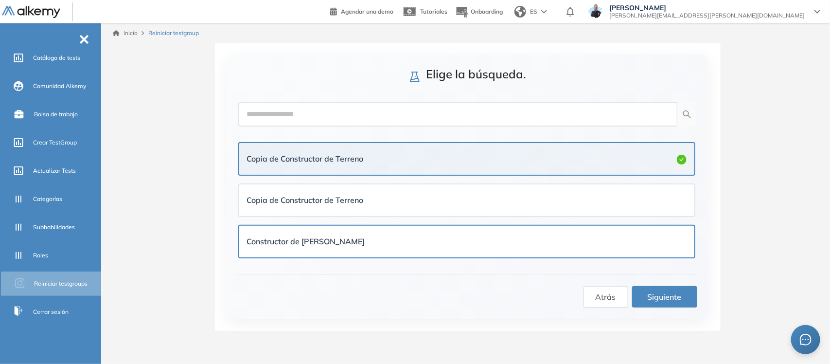
click at [338, 243] on div "Constructor de Terreno" at bounding box center [467, 241] width 440 height 12
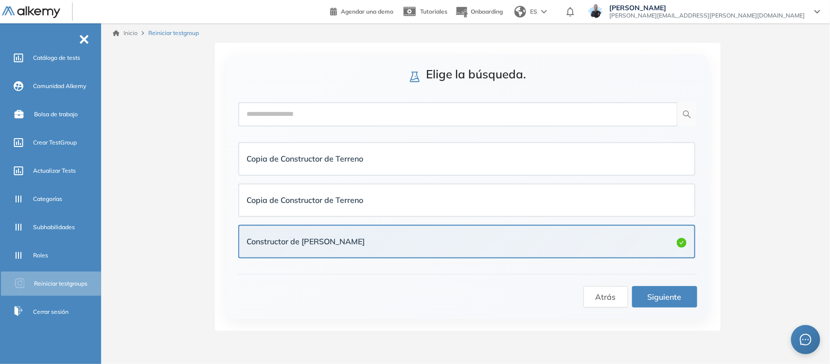
click at [670, 298] on span "Siguiente" at bounding box center [665, 297] width 34 height 12
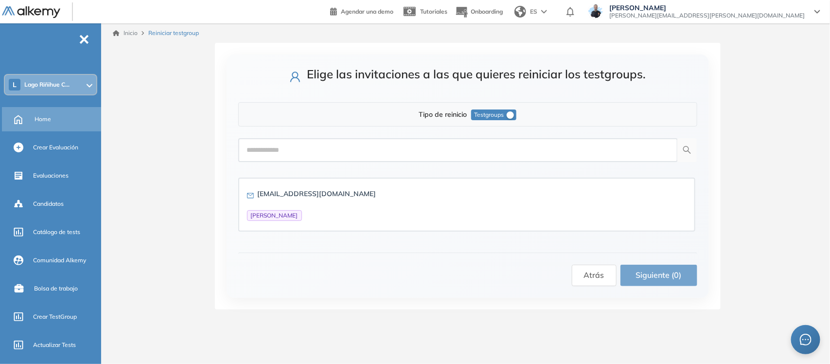
click at [48, 119] on span "Home" at bounding box center [43, 119] width 17 height 9
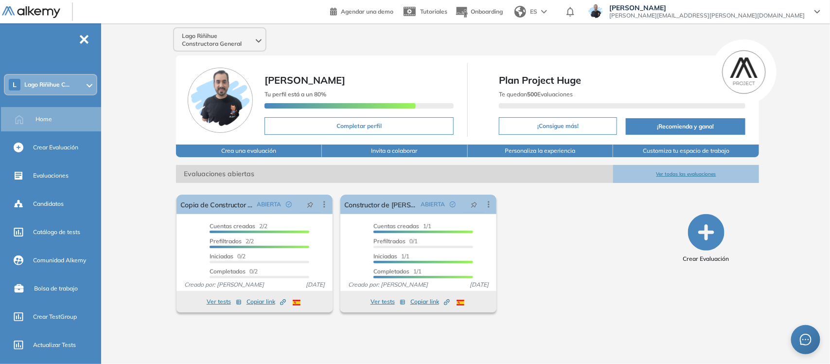
click at [54, 83] on span "Lago Riñihue C..." at bounding box center [46, 85] width 45 height 8
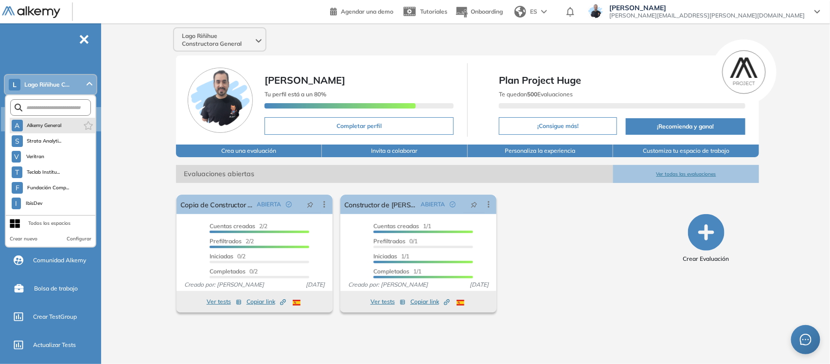
click at [64, 125] on li "A Alkemy General" at bounding box center [53, 126] width 86 height 16
drag, startPoint x: 45, startPoint y: 120, endPoint x: 186, endPoint y: 16, distance: 175.6
click at [45, 120] on button "A Alkemy General" at bounding box center [37, 126] width 50 height 12
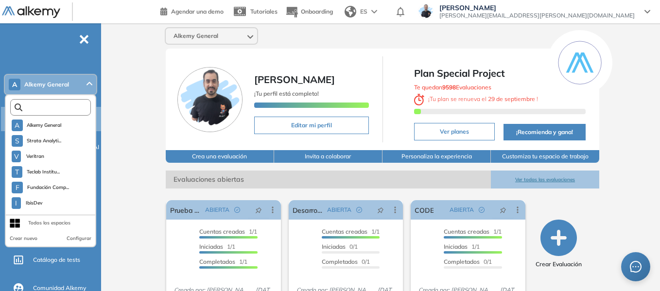
click at [61, 106] on input "text" at bounding box center [52, 107] width 61 height 7
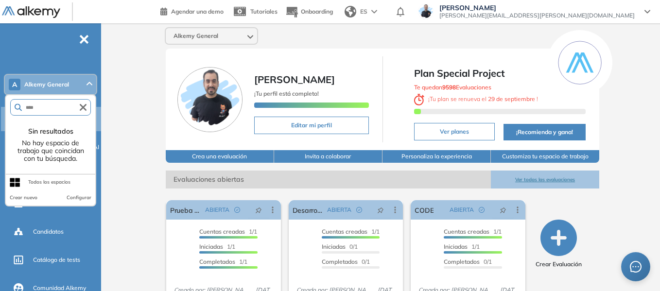
type input "****"
click at [84, 103] on form "****" at bounding box center [50, 107] width 81 height 17
click at [86, 104] on form "****" at bounding box center [50, 107] width 81 height 17
click at [84, 104] on icon "button" at bounding box center [83, 107] width 7 height 7
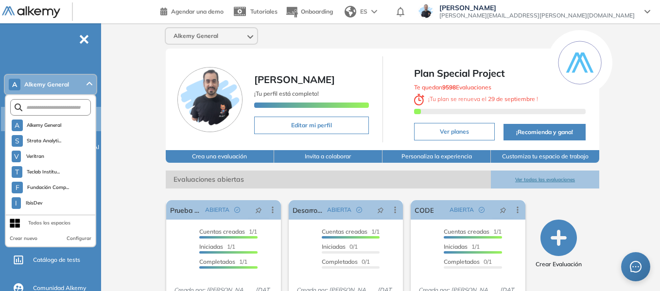
click at [55, 112] on form at bounding box center [50, 107] width 81 height 17
click at [52, 107] on input "text" at bounding box center [52, 107] width 61 height 7
type input "*"
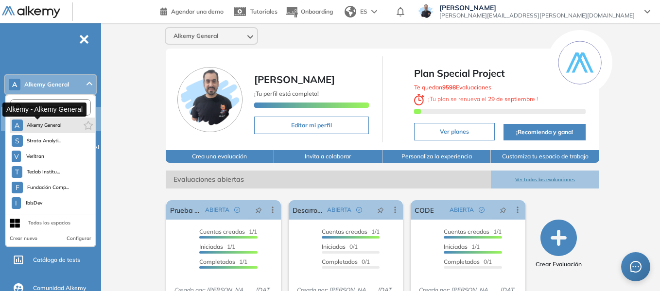
click at [58, 122] on span "Alkemy General" at bounding box center [44, 126] width 35 height 8
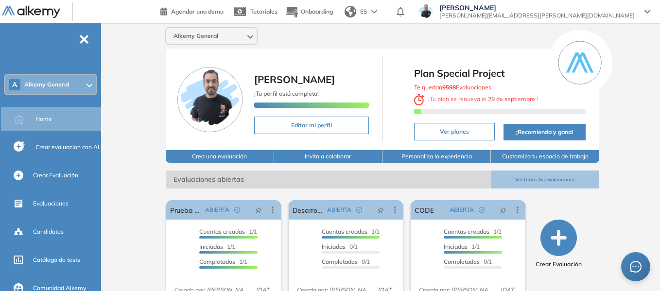
click at [127, 72] on div "Alkemy General [PERSON_NAME] ¡Tu perfil está completo! Editar mi perfil Plan Sp…" at bounding box center [382, 239] width 555 height 432
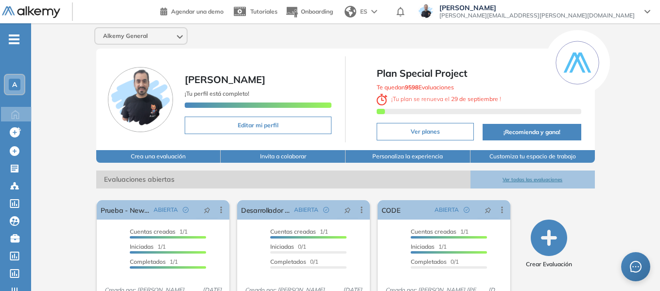
click at [16, 81] on span "A" at bounding box center [14, 85] width 5 height 8
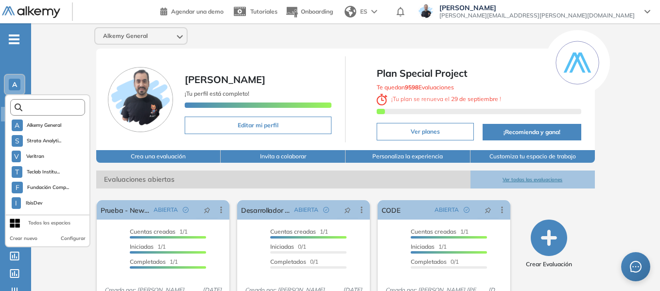
click at [49, 109] on input "text" at bounding box center [50, 107] width 56 height 7
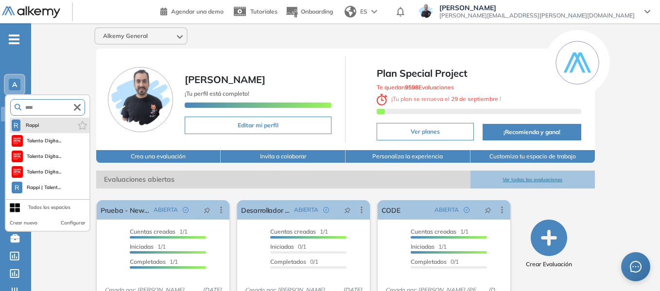
type input "****"
click at [43, 123] on li "R Rappi" at bounding box center [50, 126] width 80 height 16
drag, startPoint x: 74, startPoint y: 78, endPoint x: 55, endPoint y: 78, distance: 19.0
click at [74, 78] on div "Alkemy General Miguel Gomez ¡Tu perfil está completo! Editar mi perfil Plan Spe…" at bounding box center [345, 239] width 629 height 432
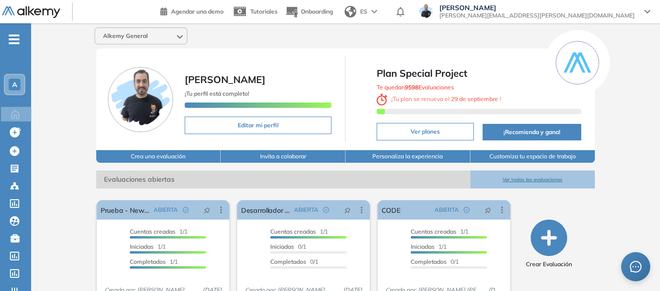
click at [20, 84] on div "A" at bounding box center [14, 84] width 19 height 19
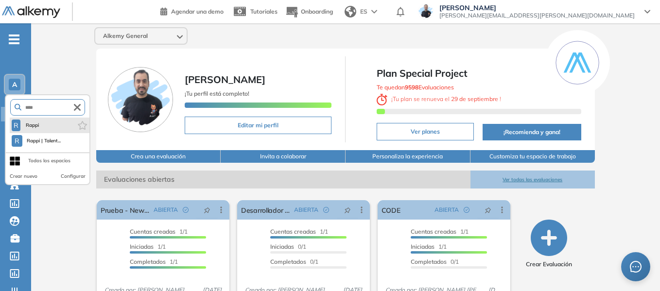
click at [41, 124] on li "R Rappi" at bounding box center [50, 126] width 80 height 16
click at [32, 125] on span "Rappi" at bounding box center [32, 126] width 16 height 8
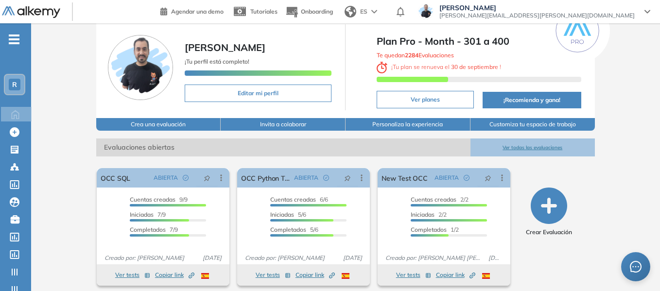
scroll to position [49, 0]
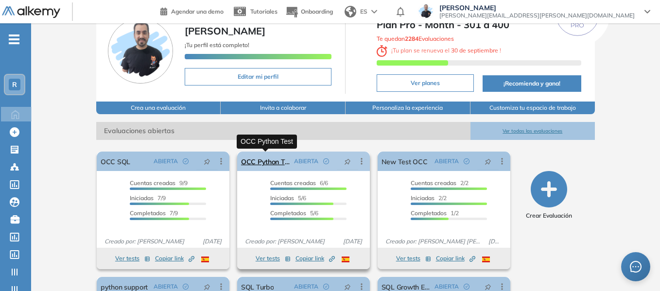
click at [265, 163] on link "OCC Python Test" at bounding box center [265, 161] width 49 height 19
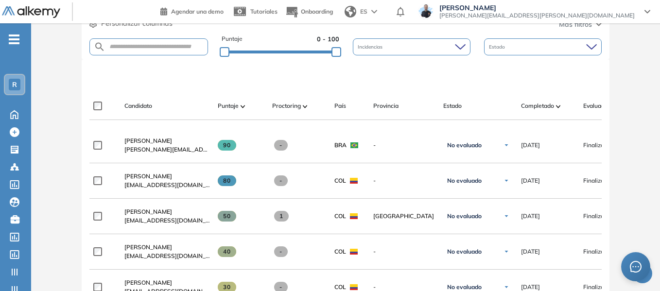
scroll to position [243, 0]
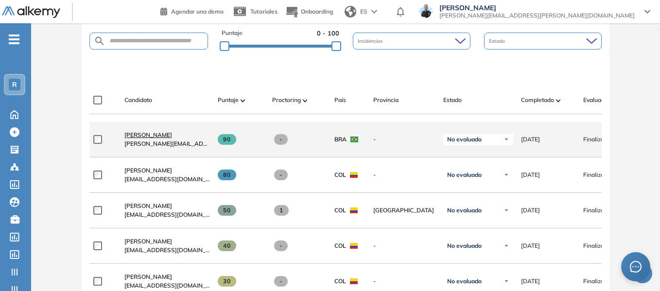
click at [134, 139] on span "Marcelo Ibanes" at bounding box center [148, 134] width 48 height 7
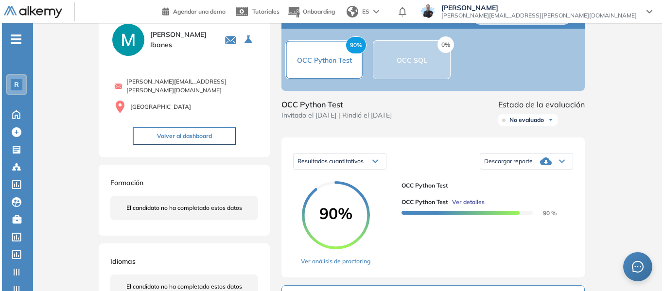
scroll to position [146, 0]
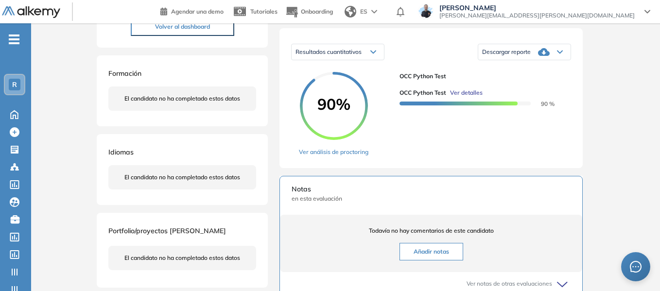
click at [478, 97] on span "Ver detalles" at bounding box center [466, 93] width 33 height 9
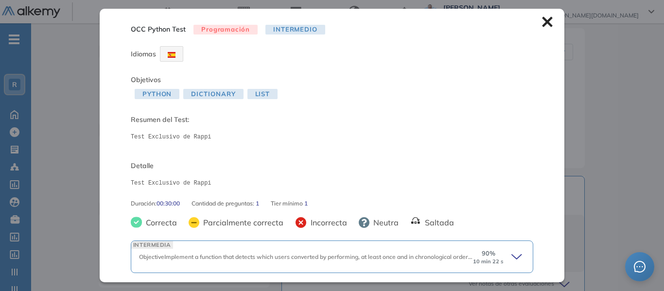
click at [512, 259] on icon at bounding box center [519, 257] width 14 height 14
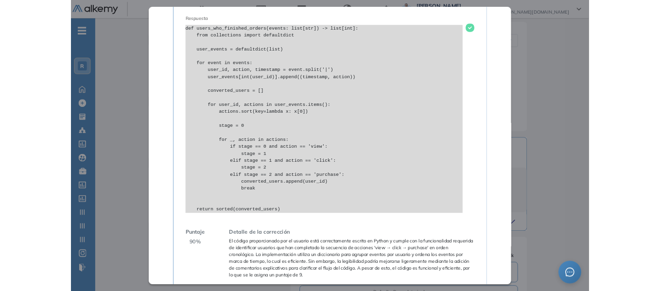
scroll to position [692, 0]
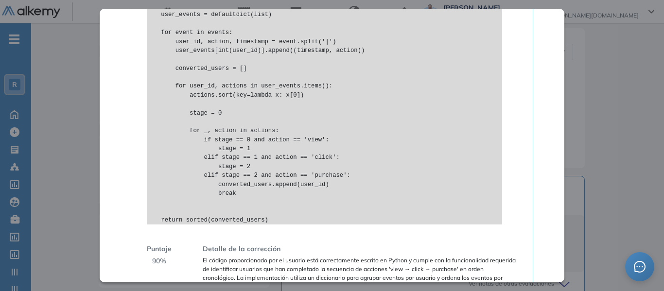
click at [94, 95] on div "Inicio Alkymetrics Evaluaciones Dashboard Candidato OCC Python Test Programació…" at bounding box center [347, 207] width 633 height 660
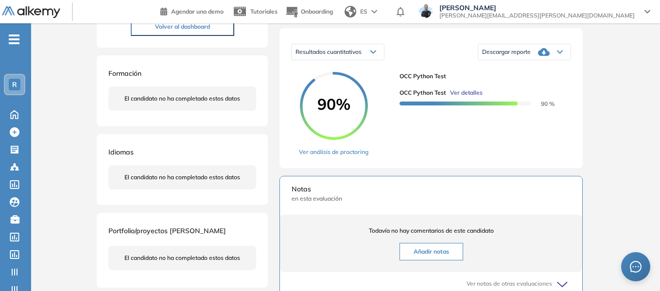
scroll to position [603, 0]
click at [16, 87] on span "R" at bounding box center [14, 85] width 5 height 8
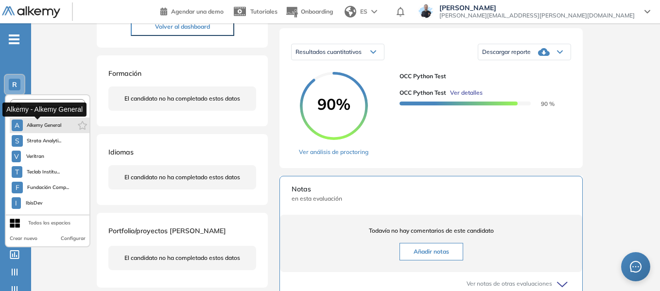
click at [37, 125] on span "Alkemy General" at bounding box center [44, 126] width 35 height 8
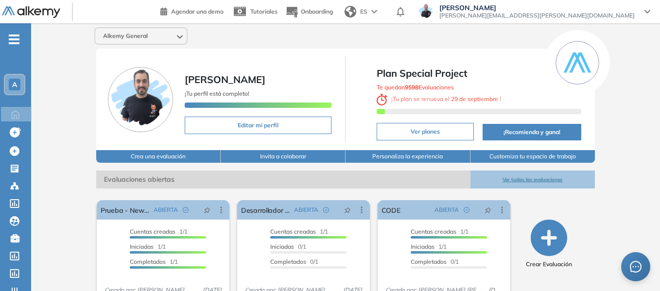
click at [18, 88] on div "A" at bounding box center [15, 85] width 12 height 12
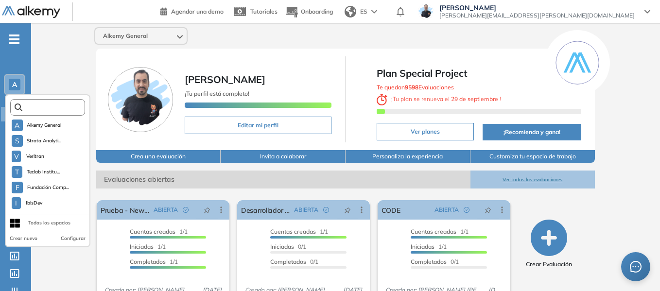
click at [60, 106] on input "text" at bounding box center [50, 107] width 56 height 7
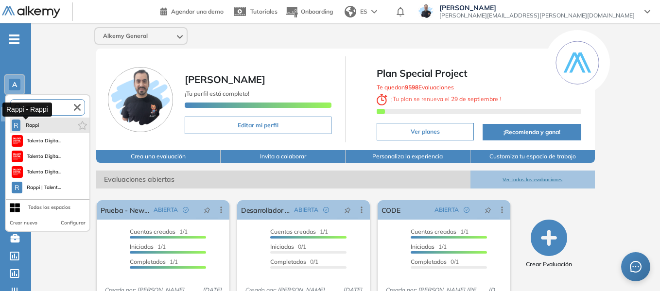
type input "****"
click at [30, 124] on span "Rappi" at bounding box center [32, 126] width 16 height 8
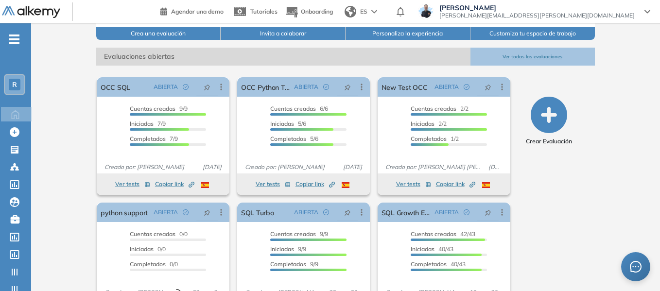
scroll to position [146, 0]
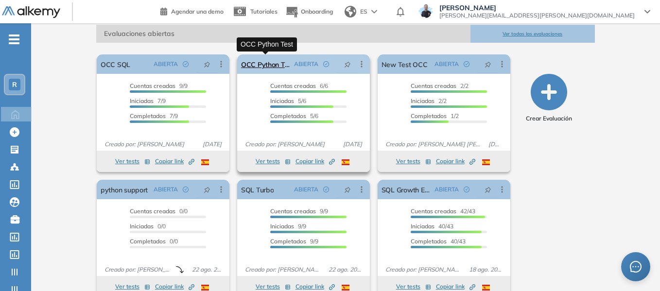
click at [268, 63] on link "OCC Python Test" at bounding box center [265, 63] width 49 height 19
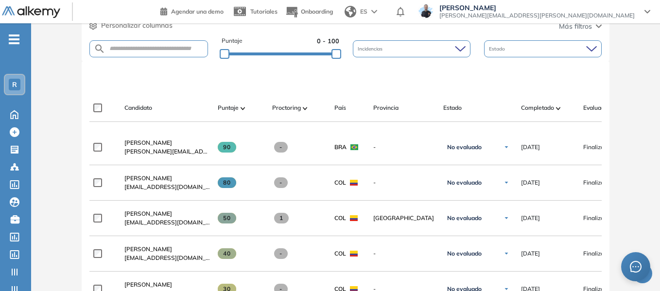
scroll to position [292, 0]
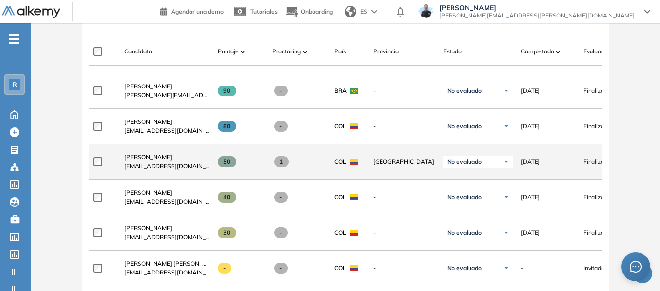
click at [134, 161] on span "Luis Sanchez" at bounding box center [148, 157] width 48 height 7
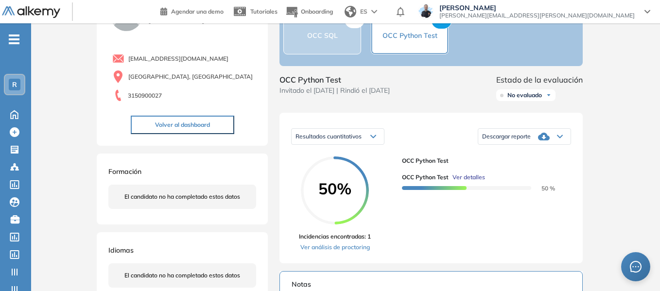
scroll to position [146, 0]
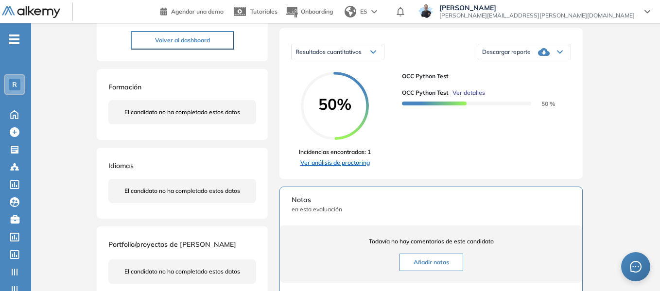
click at [337, 167] on link "Ver análisis de proctoring" at bounding box center [335, 163] width 72 height 9
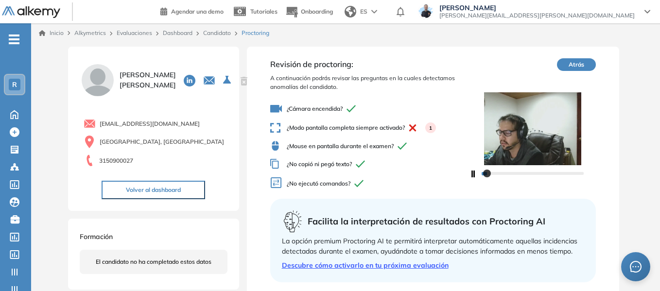
click at [217, 35] on link "Candidato" at bounding box center [217, 32] width 28 height 7
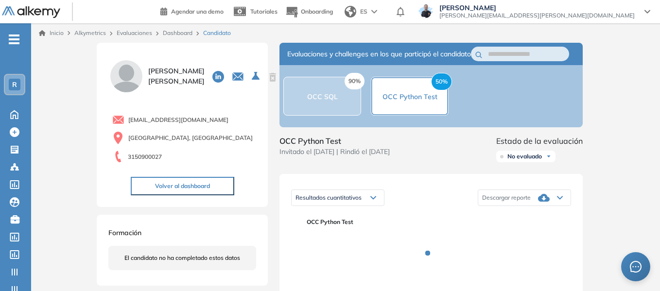
click at [179, 34] on link "Dashboard" at bounding box center [178, 32] width 30 height 7
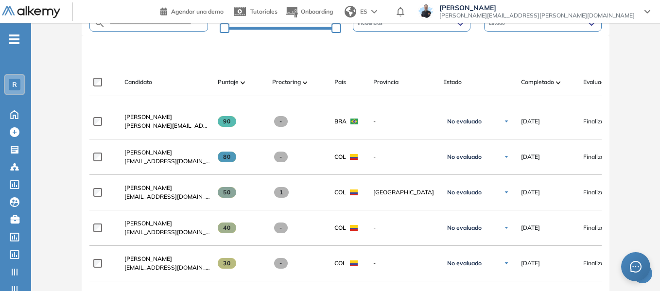
scroll to position [242, 0]
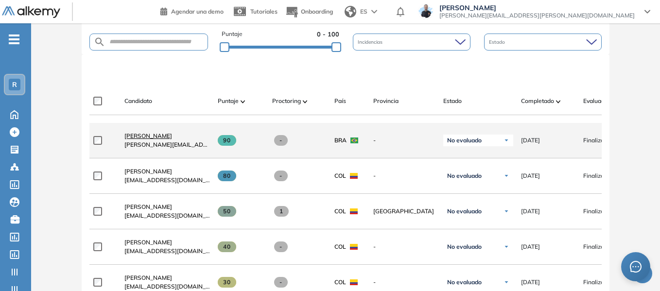
click at [169, 136] on link "Marcelo Ibanes" at bounding box center [167, 136] width 86 height 9
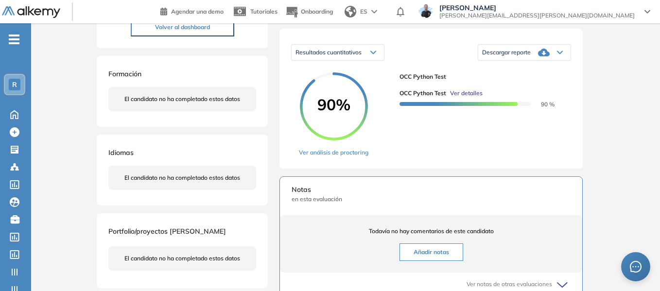
scroll to position [146, 0]
click at [340, 157] on link "Ver análisis de proctoring" at bounding box center [334, 152] width 70 height 9
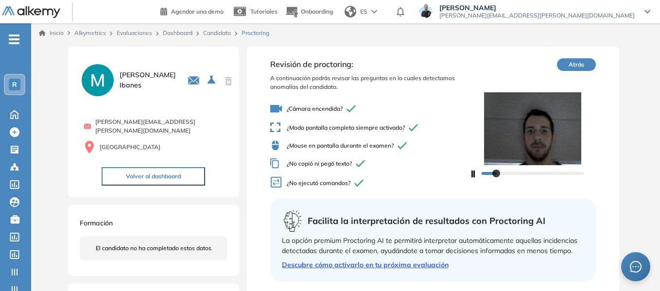
click at [210, 33] on link "Candidato" at bounding box center [217, 32] width 28 height 7
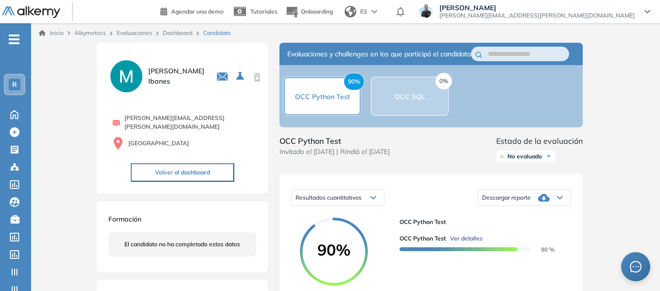
click at [178, 33] on link "Dashboard" at bounding box center [178, 32] width 30 height 7
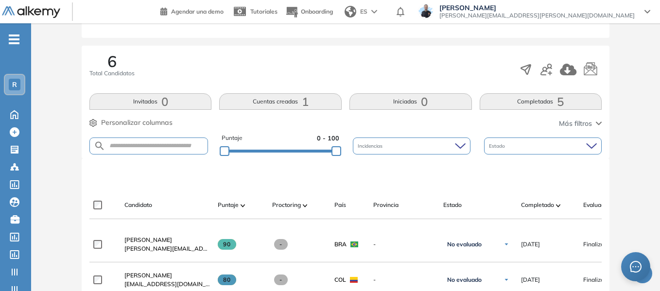
scroll to position [195, 0]
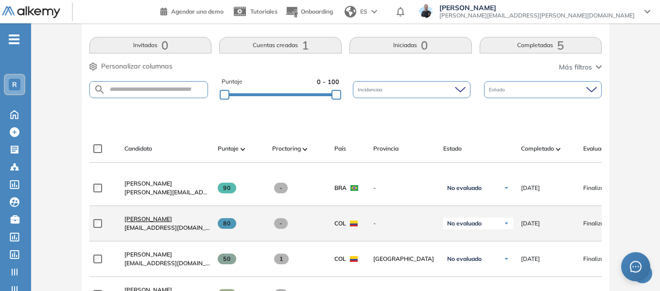
click at [143, 222] on span "Diana Pineda" at bounding box center [148, 218] width 48 height 7
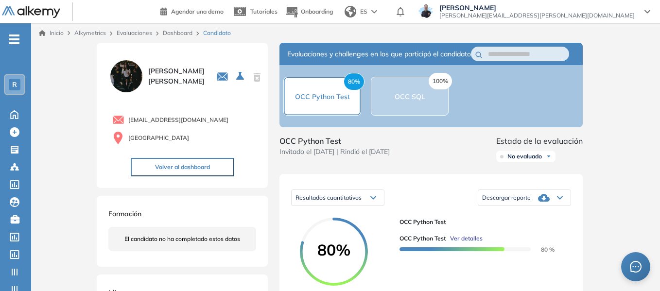
click at [133, 36] on link "Evaluaciones" at bounding box center [134, 32] width 35 height 7
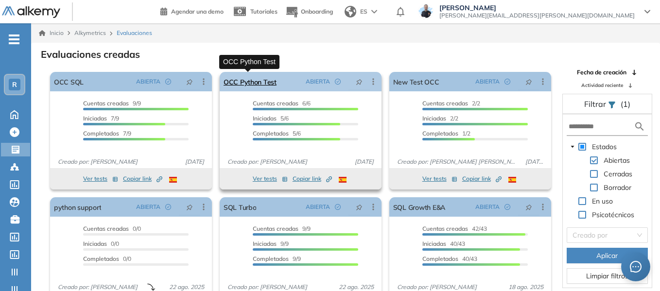
click at [257, 77] on link "OCC Python Test" at bounding box center [250, 81] width 53 height 19
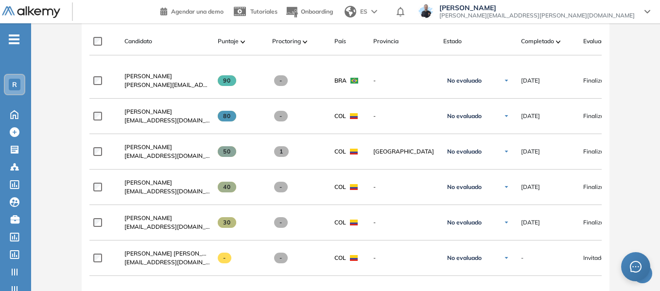
scroll to position [317, 0]
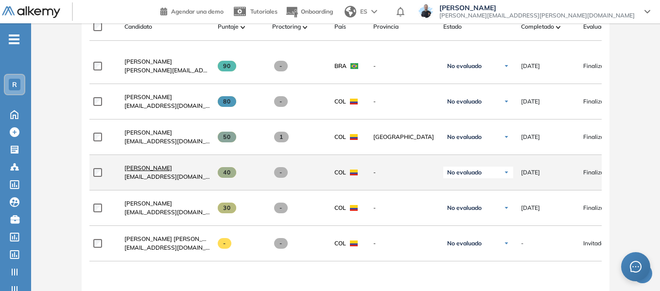
click at [152, 170] on span "Esteban Barraza" at bounding box center [148, 167] width 48 height 7
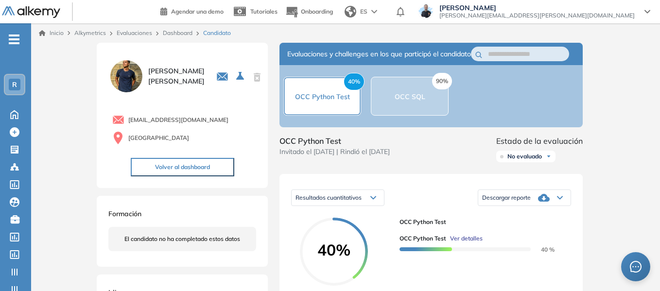
scroll to position [97, 0]
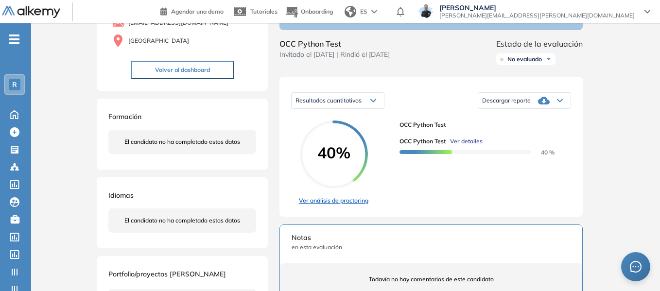
click at [332, 205] on link "Ver análisis de proctoring" at bounding box center [334, 200] width 70 height 9
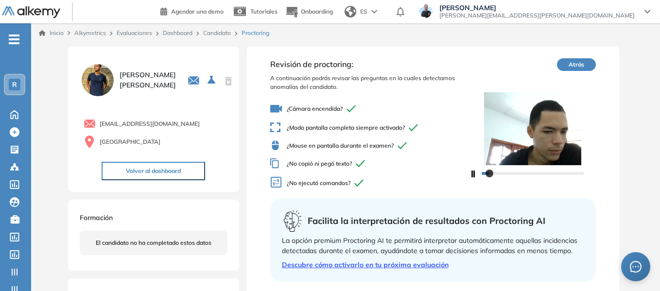
click at [181, 31] on link "Dashboard" at bounding box center [178, 32] width 30 height 7
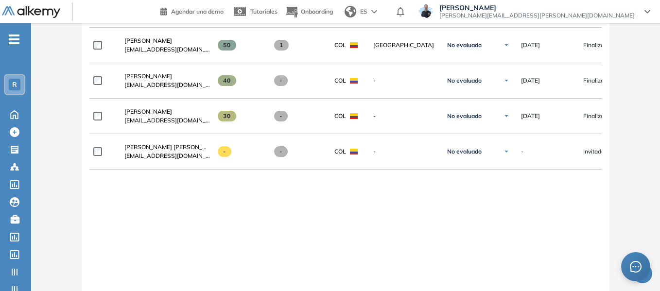
scroll to position [414, 0]
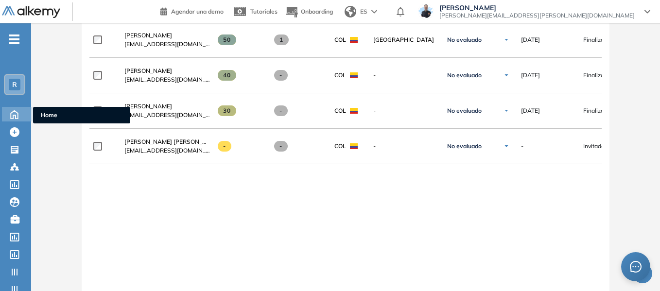
click at [38, 113] on ul "Home" at bounding box center [81, 115] width 97 height 17
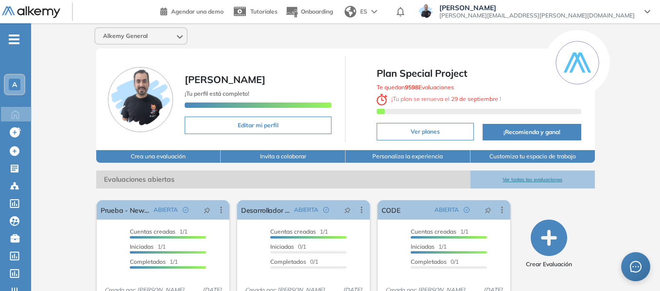
click at [18, 90] on div "A" at bounding box center [14, 84] width 19 height 19
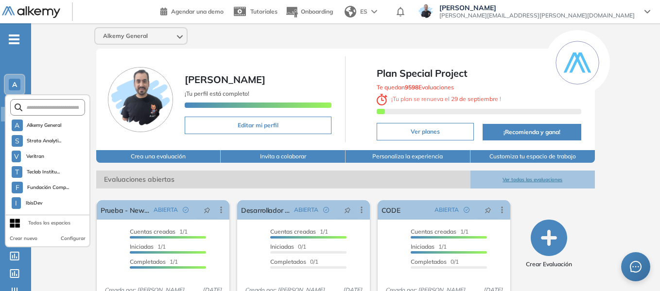
click at [48, 112] on form at bounding box center [47, 107] width 75 height 17
click at [45, 108] on input "text" at bounding box center [50, 107] width 56 height 7
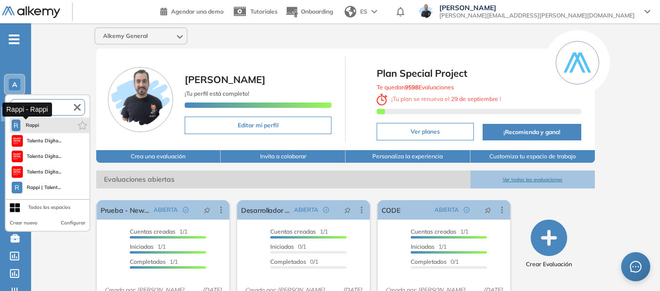
type input "****"
click at [38, 125] on span "Rappi" at bounding box center [32, 126] width 16 height 8
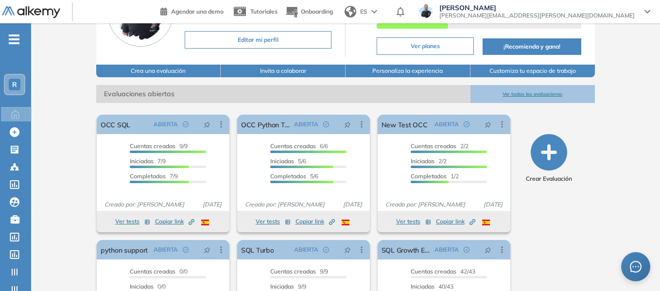
scroll to position [97, 0]
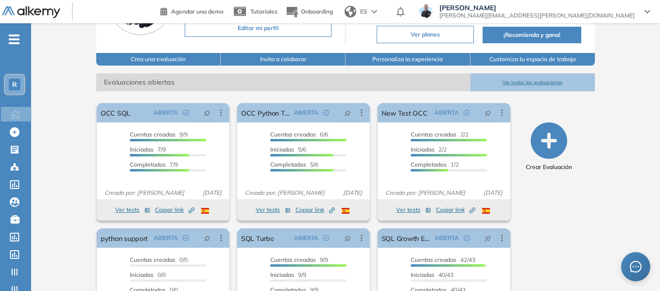
click at [12, 36] on span "-" at bounding box center [14, 39] width 11 height 8
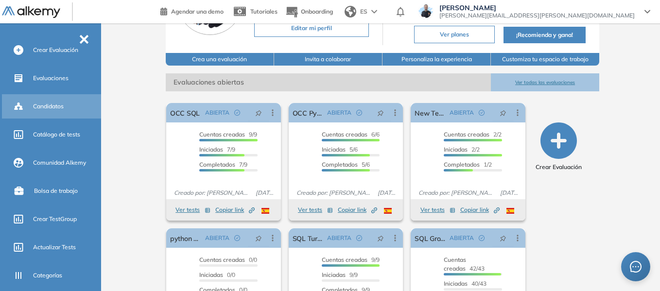
click at [53, 111] on div "Candidatos" at bounding box center [66, 106] width 66 height 17
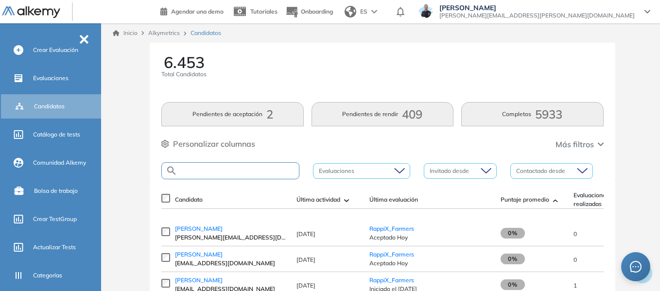
click at [228, 173] on input "text" at bounding box center [238, 170] width 122 height 7
paste input "**********"
type input "**********"
click at [227, 168] on input "text" at bounding box center [238, 170] width 122 height 7
paste input "**********"
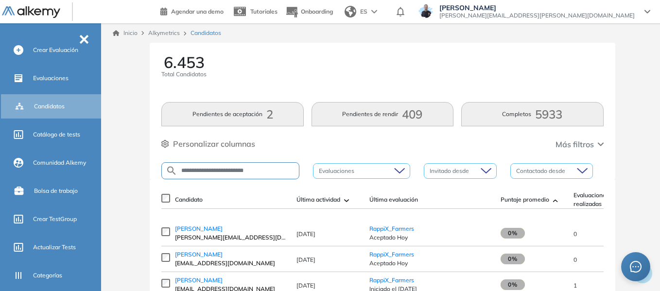
type input "**********"
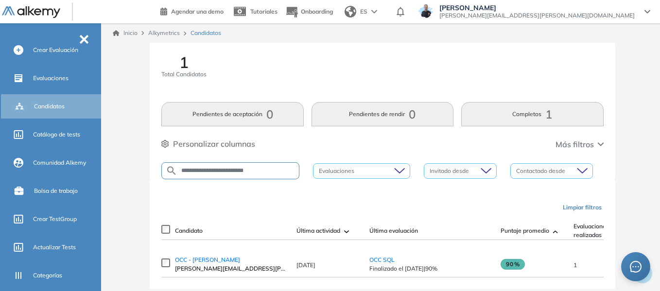
scroll to position [25, 0]
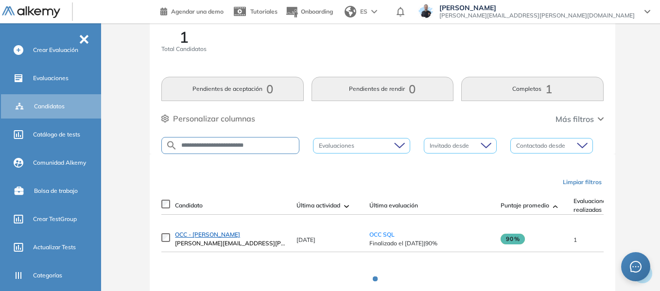
click at [228, 238] on span "OCC - [PERSON_NAME]" at bounding box center [207, 234] width 65 height 7
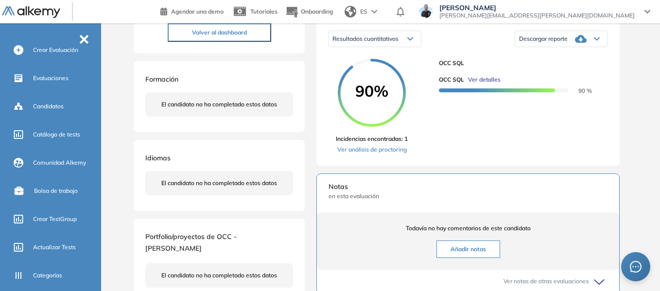
scroll to position [195, 0]
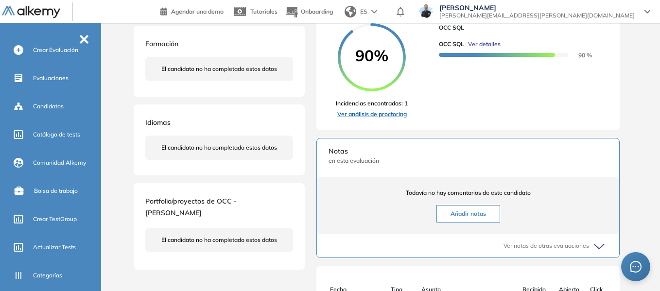
click at [402, 119] on link "Ver análisis de proctoring" at bounding box center [372, 114] width 72 height 9
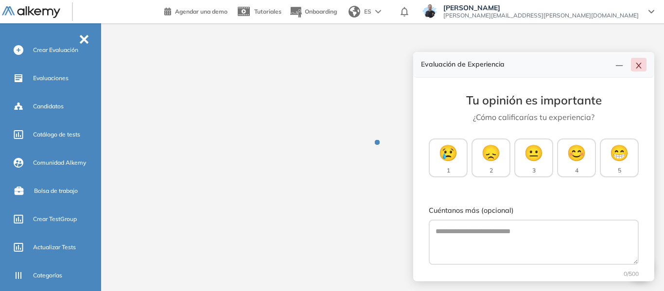
click at [638, 61] on button "button" at bounding box center [639, 65] width 16 height 14
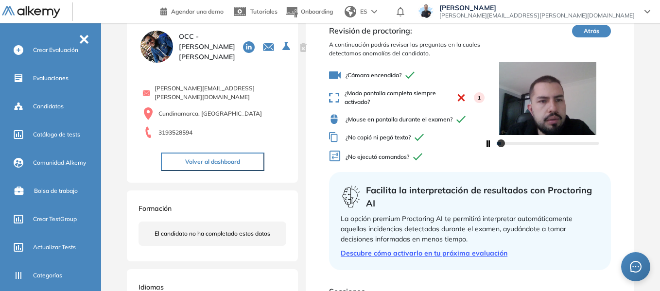
scroll to position [164, 0]
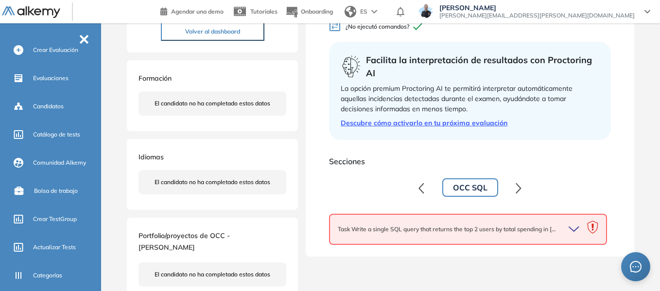
click at [574, 232] on icon "button" at bounding box center [576, 230] width 14 height 14
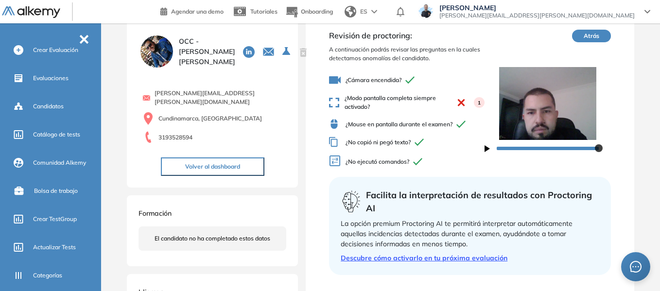
scroll to position [0, 0]
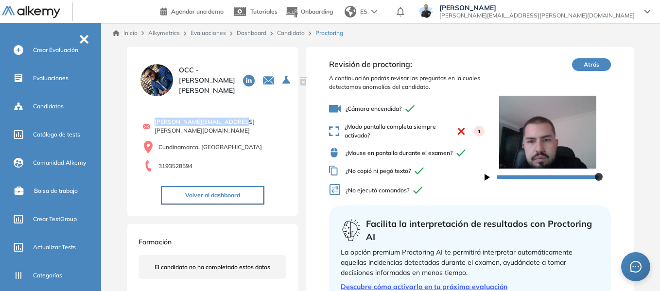
drag, startPoint x: 159, startPoint y: 125, endPoint x: 240, endPoint y: 127, distance: 81.7
click at [240, 127] on span "[PERSON_NAME][EMAIL_ADDRESS][PERSON_NAME][DOMAIN_NAME]" at bounding box center [221, 127] width 132 height 18
copy span "[PERSON_NAME][EMAIL_ADDRESS][PERSON_NAME][DOMAIN_NAME]"
click at [44, 109] on span "Candidatos" at bounding box center [48, 106] width 31 height 9
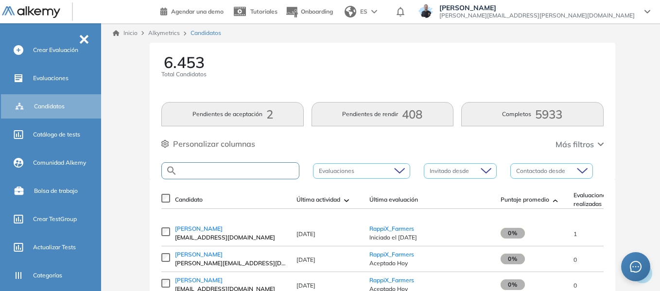
click at [212, 173] on input "text" at bounding box center [238, 170] width 122 height 7
paste input "**********"
type input "**********"
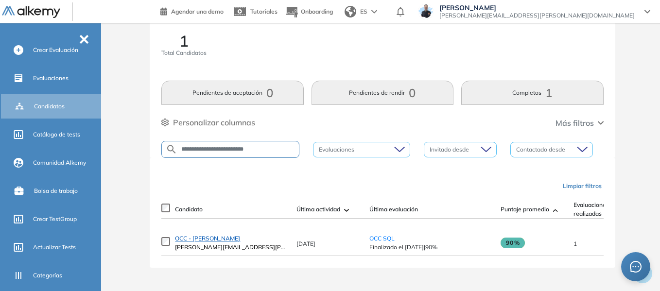
click at [222, 239] on span "OCC - [PERSON_NAME]" at bounding box center [207, 238] width 65 height 7
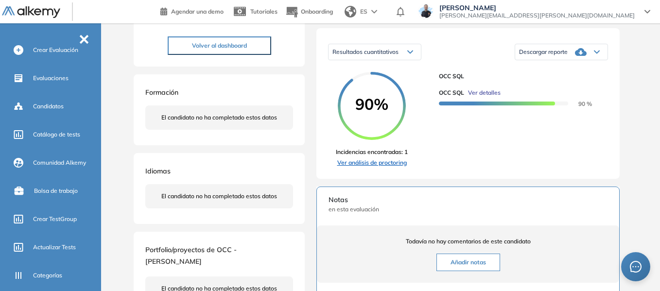
click at [400, 167] on link "Ver análisis de proctoring" at bounding box center [372, 163] width 72 height 9
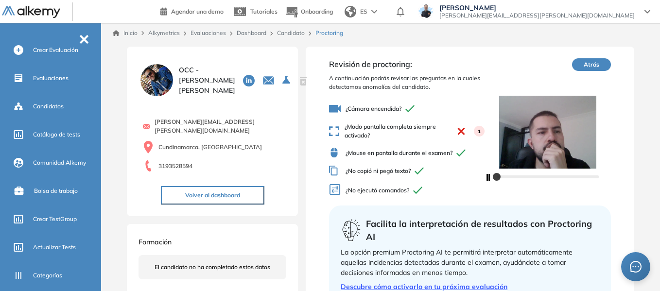
click at [306, 126] on div "Revisión de proctoring: A continuación podrás revisar las preguntas en la cuale…" at bounding box center [470, 234] width 329 height 374
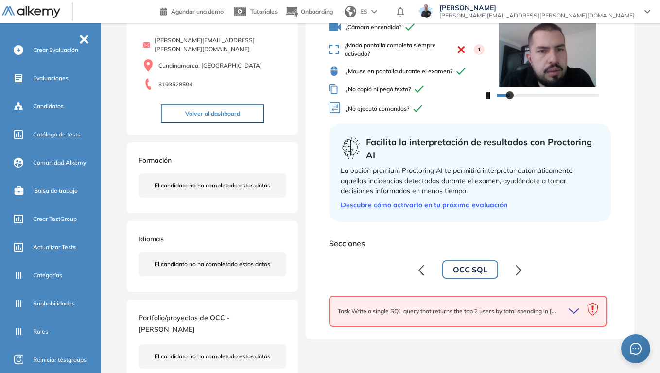
click at [561, 291] on div at bounding box center [574, 312] width 26 height 14
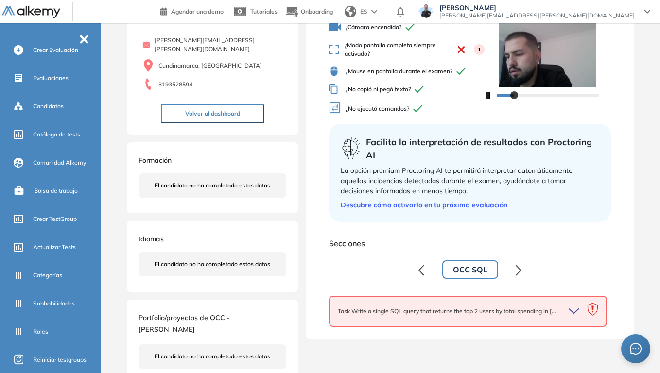
click at [574, 291] on icon "button" at bounding box center [574, 311] width 10 height 4
